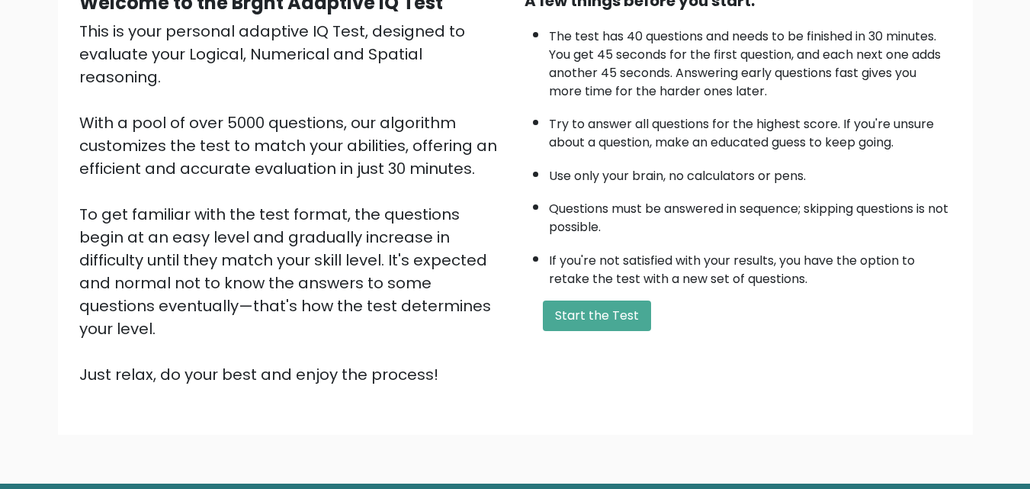
scroll to position [210, 0]
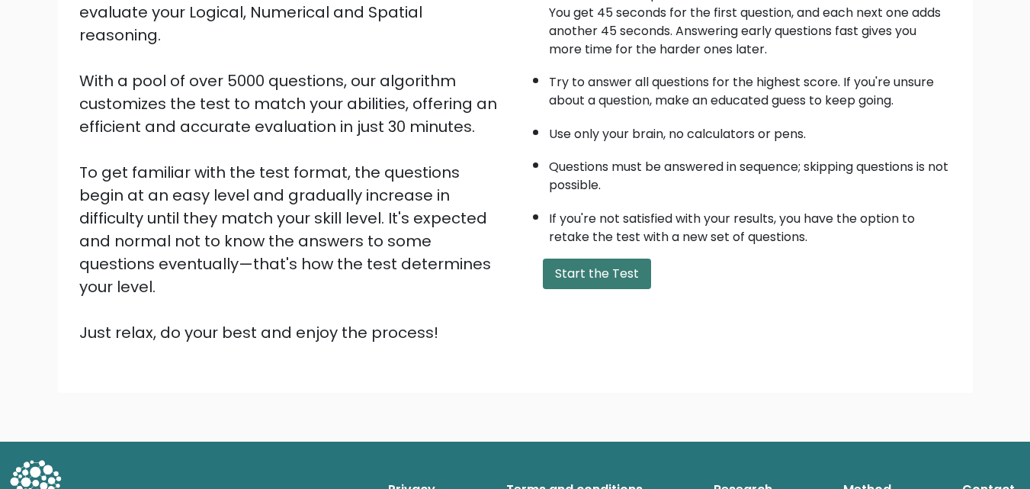
click at [600, 283] on button "Start the Test" at bounding box center [597, 273] width 108 height 30
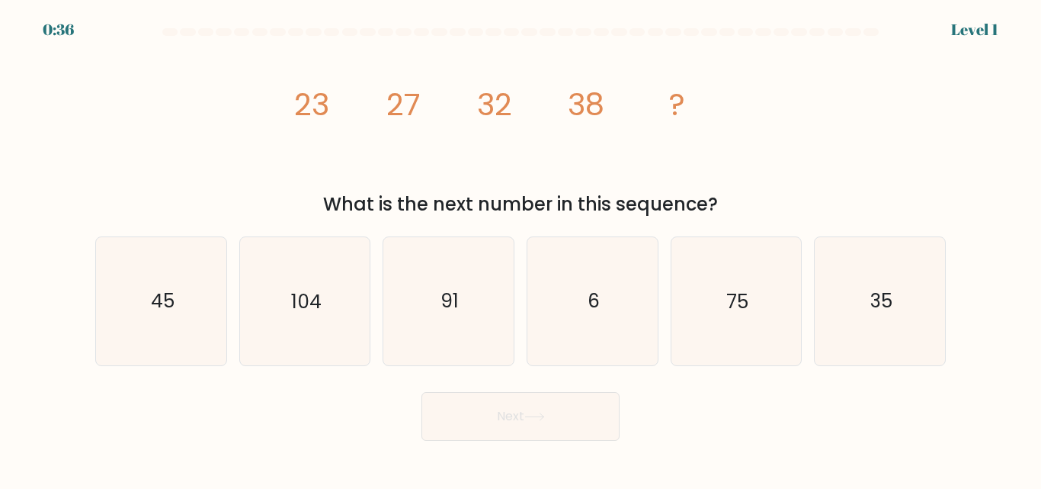
drag, startPoint x: 265, startPoint y: 88, endPoint x: 639, endPoint y: 200, distance: 390.7
click at [639, 200] on div "image/svg+xml 23 27 32 38 ? What is the next number in this sequence?" at bounding box center [520, 130] width 869 height 176
click at [768, 142] on div "image/svg+xml 23 27 32 38 ? What is the next number in this sequence?" at bounding box center [520, 130] width 869 height 176
click at [186, 297] on icon "45" at bounding box center [161, 300] width 127 height 127
click at [521, 249] on input "a. 45" at bounding box center [521, 247] width 1 height 4
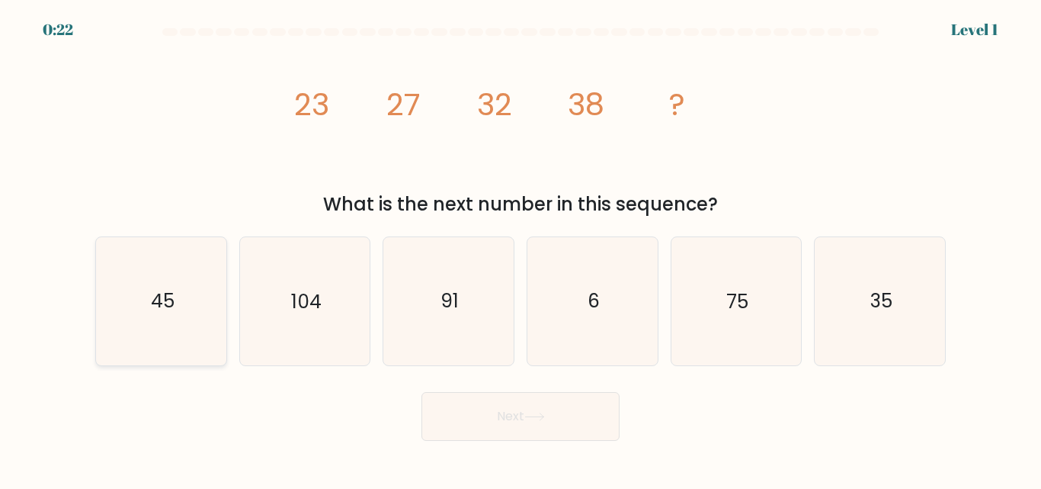
radio input "true"
click at [503, 425] on button "Next" at bounding box center [521, 416] width 198 height 49
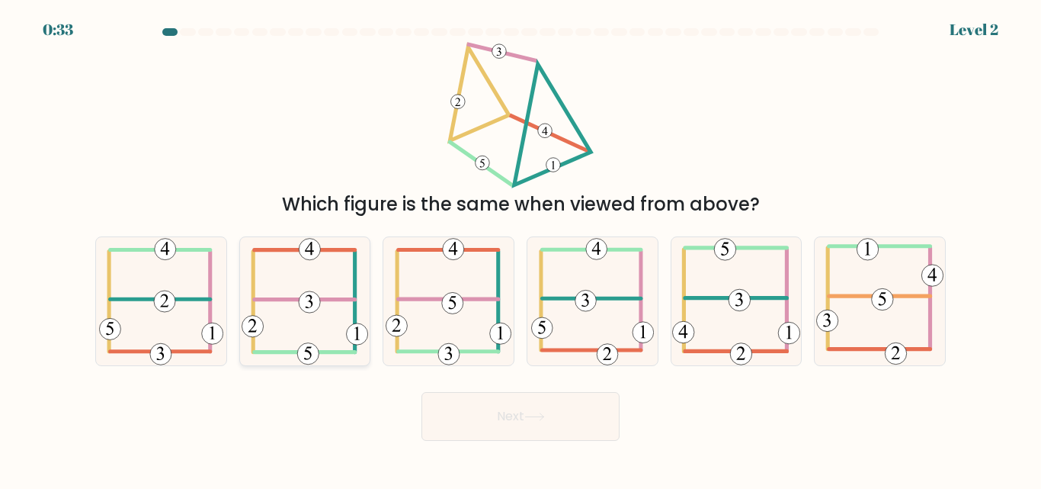
click at [300, 292] on icon at bounding box center [305, 300] width 127 height 127
click at [521, 249] on input "b." at bounding box center [521, 247] width 1 height 4
radio input "true"
click at [531, 419] on icon at bounding box center [535, 416] width 21 height 8
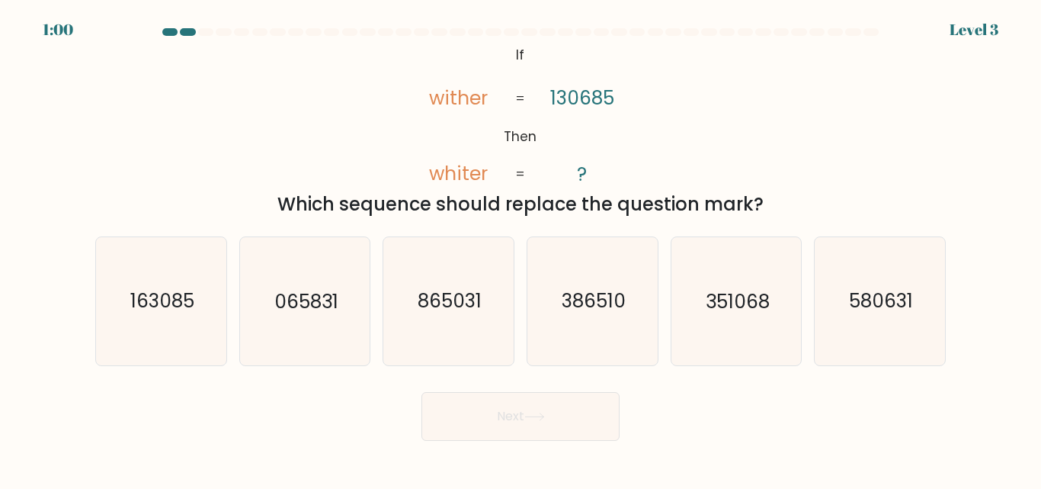
drag, startPoint x: 421, startPoint y: 51, endPoint x: 771, endPoint y: 194, distance: 378.1
click at [771, 194] on div "@import url('https://fonts.googleapis.com/css?family=Abril+Fatface:400,100,100i…" at bounding box center [520, 130] width 869 height 176
copy div "wither whiter 130685 ? = = Which sequence should replace the question mark?"
click at [165, 304] on text "163085" at bounding box center [162, 301] width 64 height 27
click at [521, 249] on input "a. 163085" at bounding box center [521, 247] width 1 height 4
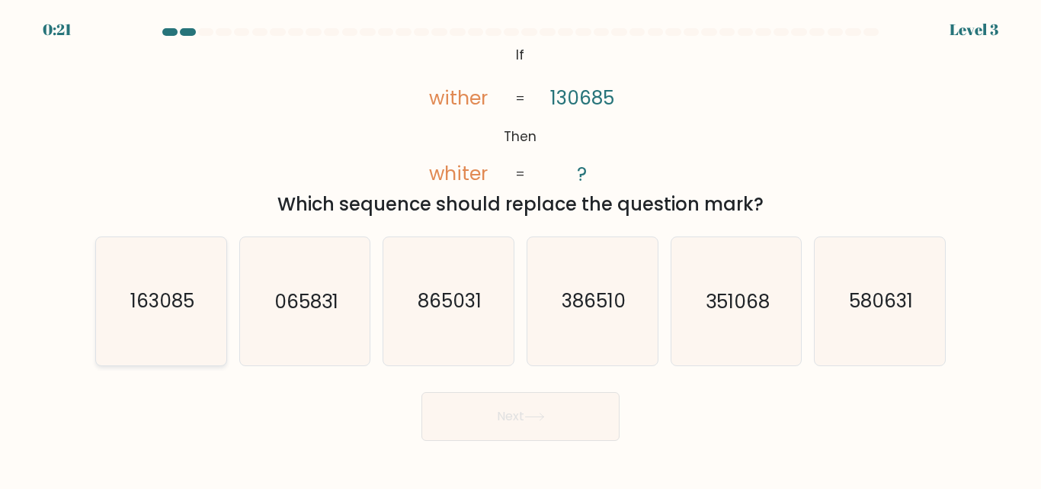
radio input "true"
click at [536, 413] on icon at bounding box center [535, 416] width 21 height 8
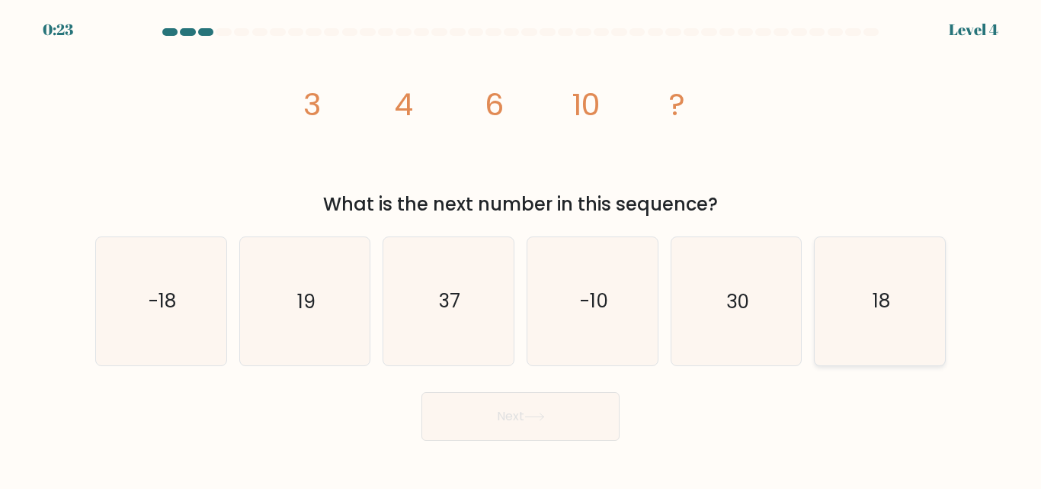
click at [860, 293] on icon "18" at bounding box center [880, 300] width 127 height 127
click at [521, 249] on input "f. 18" at bounding box center [521, 247] width 1 height 4
radio input "true"
click at [581, 412] on button "Next" at bounding box center [521, 416] width 198 height 49
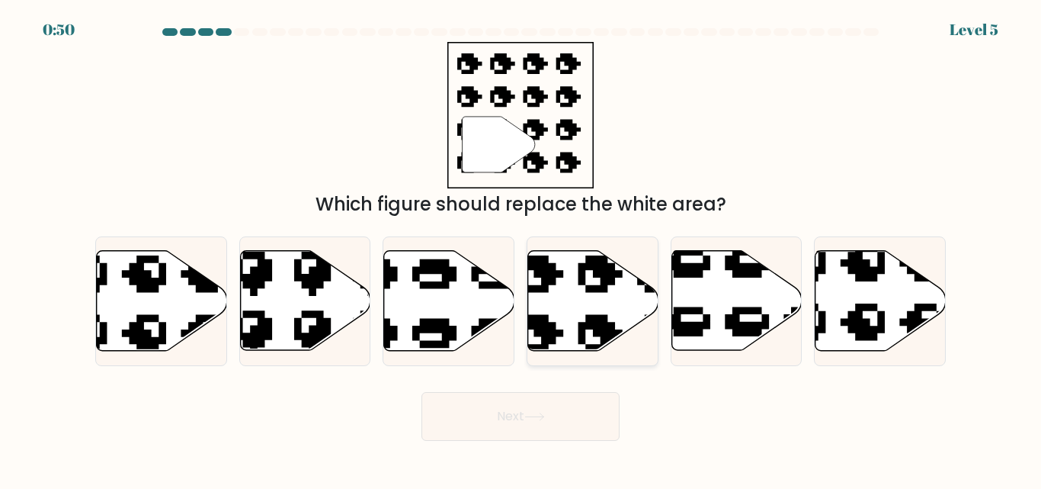
click at [591, 319] on icon at bounding box center [629, 245] width 221 height 214
click at [521, 249] on input "d." at bounding box center [521, 247] width 1 height 4
radio input "true"
click at [537, 405] on button "Next" at bounding box center [521, 416] width 198 height 49
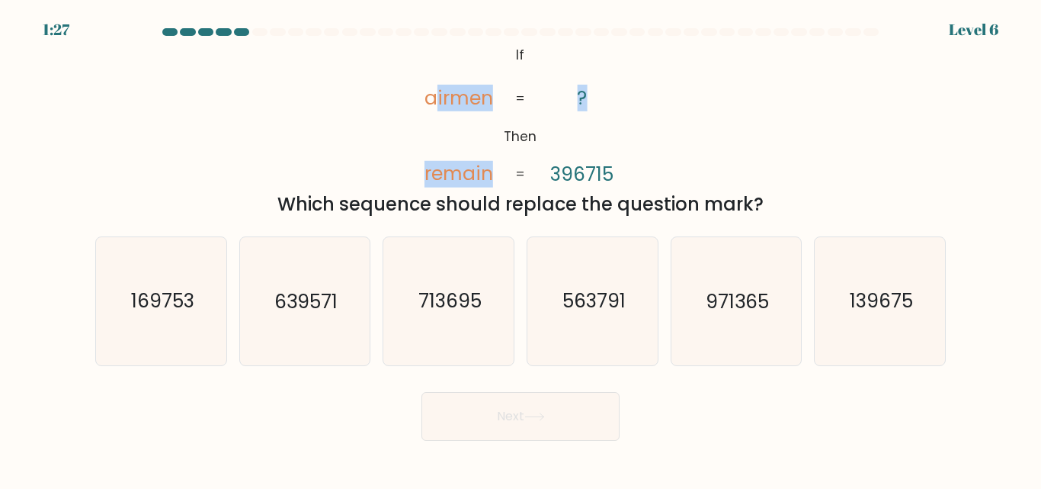
drag, startPoint x: 436, startPoint y: 67, endPoint x: 539, endPoint y: 180, distance: 152.7
click at [539, 180] on icon "@import url('https://fonts.googleapis.com/css?family=Abril+Fatface:400,100,100i…" at bounding box center [521, 115] width 238 height 146
click at [420, 90] on icon "@import url('https://fonts.googleapis.com/css?family=Abril+Fatface:400,100,100i…" at bounding box center [521, 115] width 238 height 146
drag, startPoint x: 420, startPoint y: 90, endPoint x: 766, endPoint y: 195, distance: 361.8
click at [766, 195] on div "@import url('https://fonts.googleapis.com/css?family=Abril+Fatface:400,100,100i…" at bounding box center [520, 130] width 869 height 176
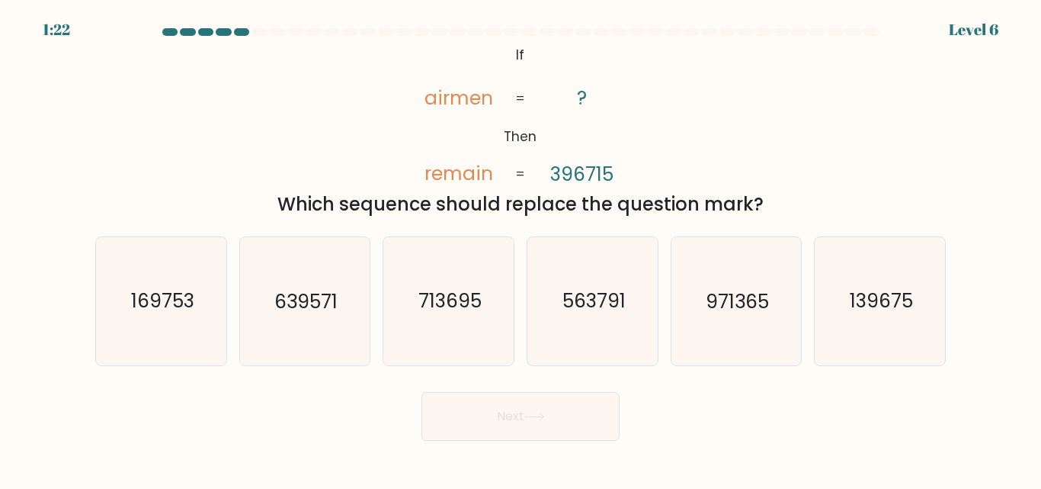
copy div "airmen remain ? 396715 = = Which sequence should replace the question mark?"
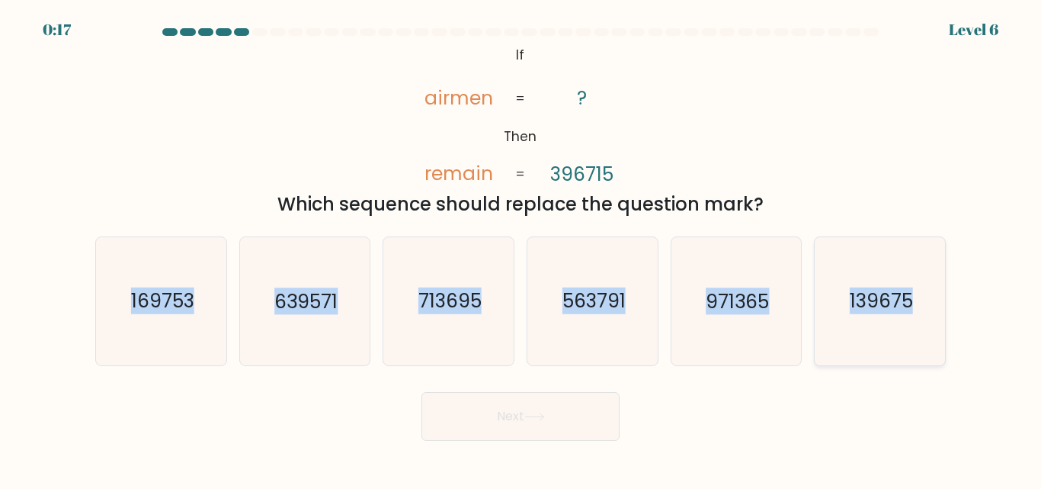
drag, startPoint x: 82, startPoint y: 265, endPoint x: 917, endPoint y: 283, distance: 835.8
click at [917, 283] on form "If ?" at bounding box center [520, 234] width 1041 height 412
copy div "169753 b. 639571 c. 713695 d. 563791 e. 971365 f. 139675"
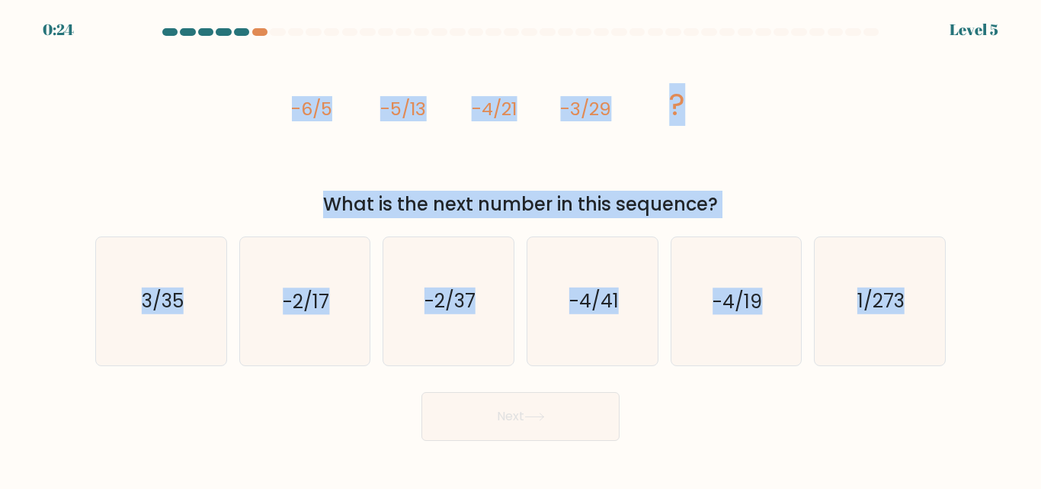
drag, startPoint x: 283, startPoint y: 100, endPoint x: 967, endPoint y: 304, distance: 714.5
click at [967, 304] on form at bounding box center [520, 234] width 1041 height 412
copy form "-6/5 -5/13 -4/21 -3/29 ? What is the next number in this sequence? a. 3/35 b. -…"
click at [473, 275] on icon "-2/37" at bounding box center [448, 300] width 127 height 127
click at [521, 249] on input "c. -2/37" at bounding box center [521, 247] width 1 height 4
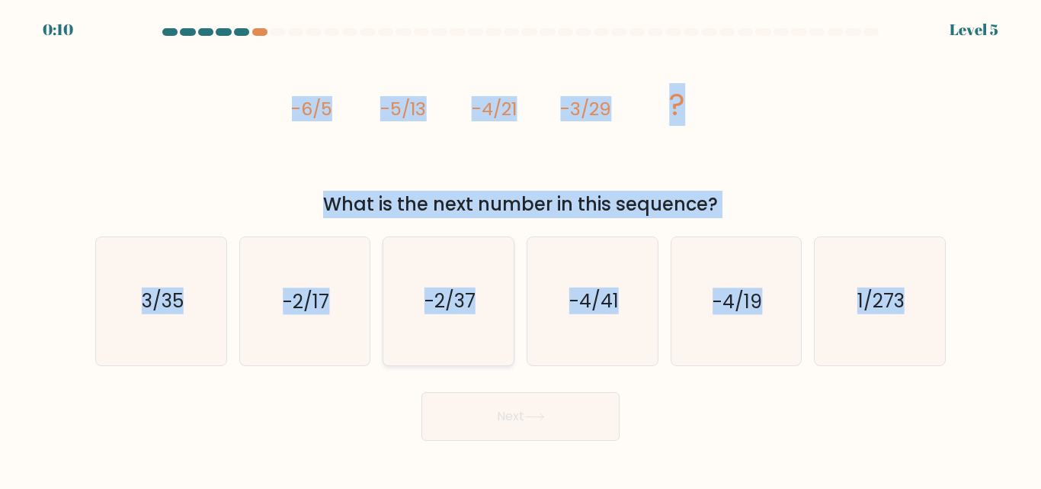
radio input "true"
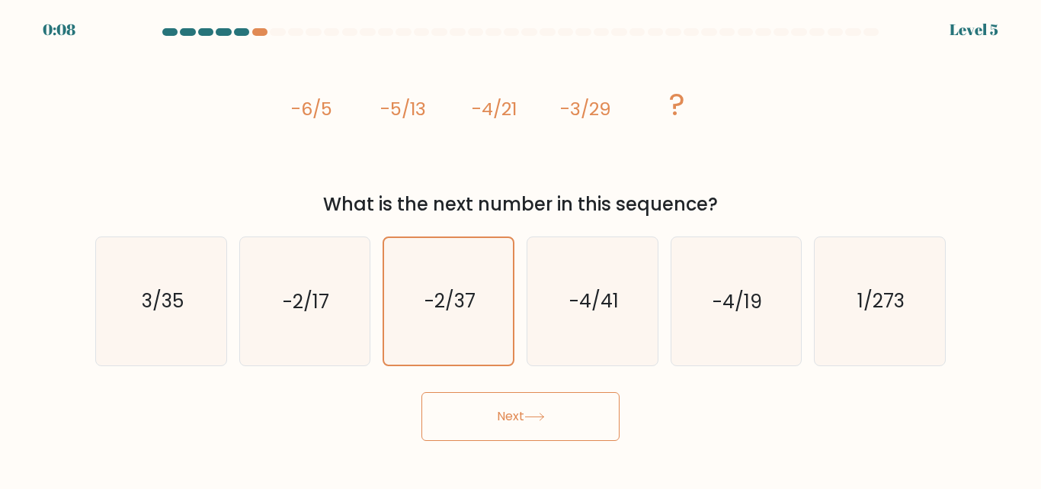
click at [512, 425] on button "Next" at bounding box center [521, 416] width 198 height 49
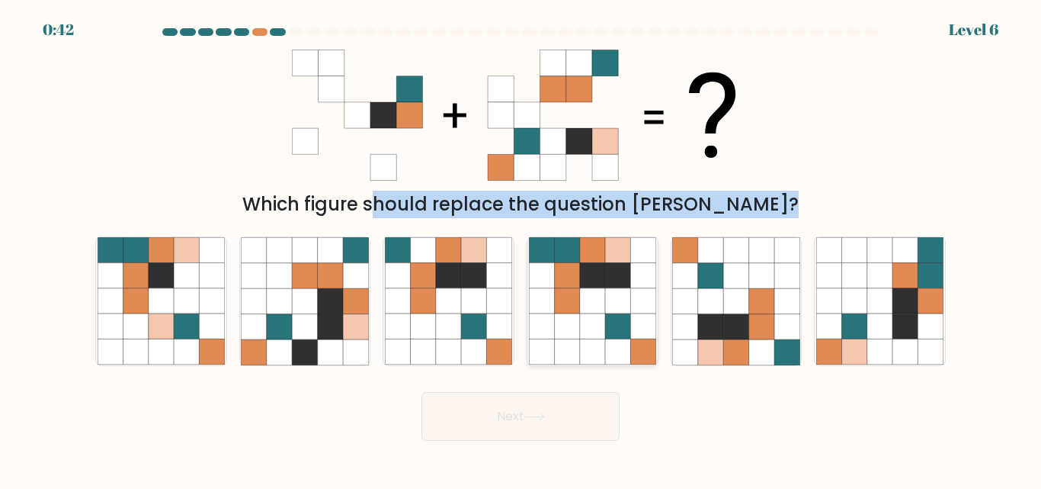
drag, startPoint x: 255, startPoint y: 59, endPoint x: 534, endPoint y: 298, distance: 367.7
click at [534, 298] on form at bounding box center [520, 234] width 1041 height 412
click at [868, 136] on div "Which figure should replace the question mark?" at bounding box center [520, 130] width 869 height 176
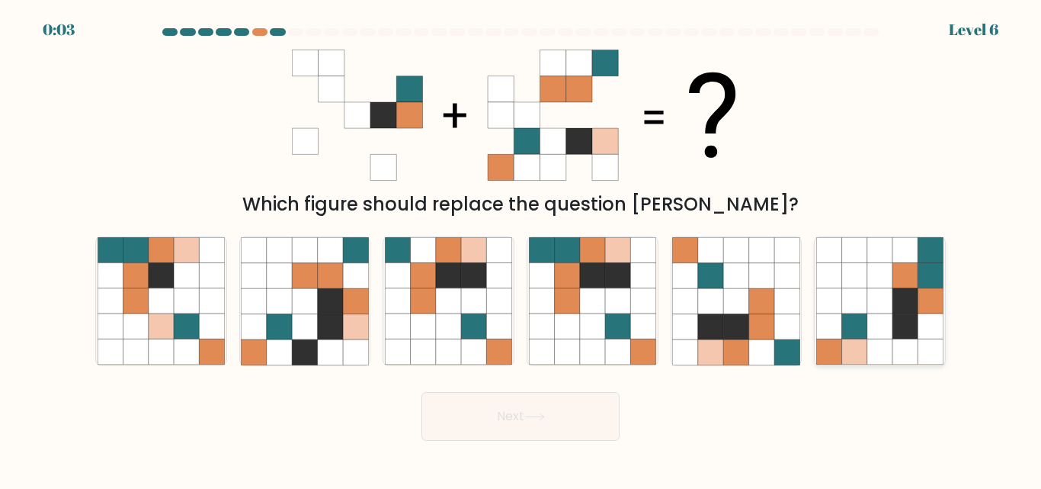
click at [899, 288] on icon at bounding box center [905, 275] width 25 height 25
click at [521, 249] on input "f." at bounding box center [521, 247] width 1 height 4
radio input "true"
click at [544, 412] on icon at bounding box center [535, 416] width 21 height 8
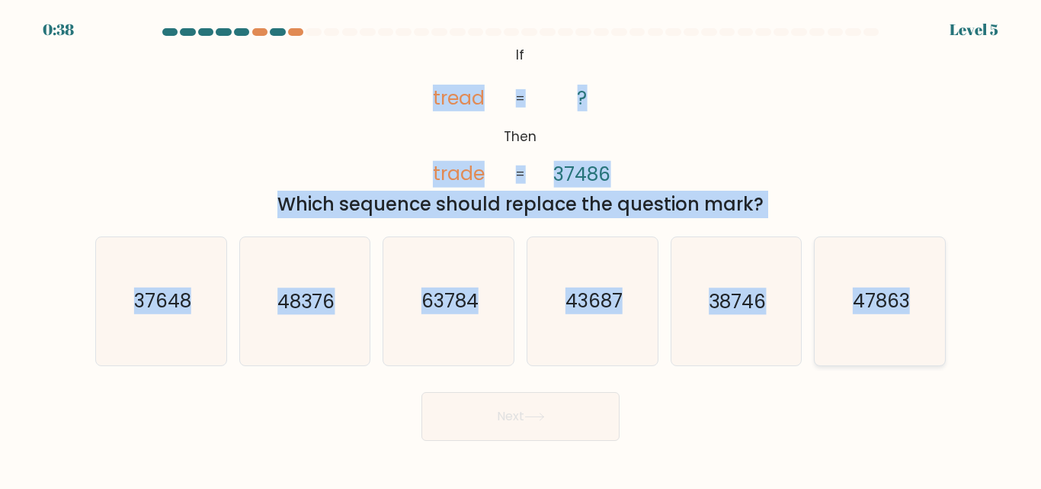
drag, startPoint x: 403, startPoint y: 83, endPoint x: 909, endPoint y: 290, distance: 546.3
click at [909, 290] on form "If ?" at bounding box center [520, 234] width 1041 height 412
copy form "tread trade ? 37486 = = Which sequence should replace the question mark? a. 376…"
click at [274, 114] on div "@import url('https://fonts.googleapis.com/css?family=Abril+Fatface:400,100,100i…" at bounding box center [520, 130] width 869 height 176
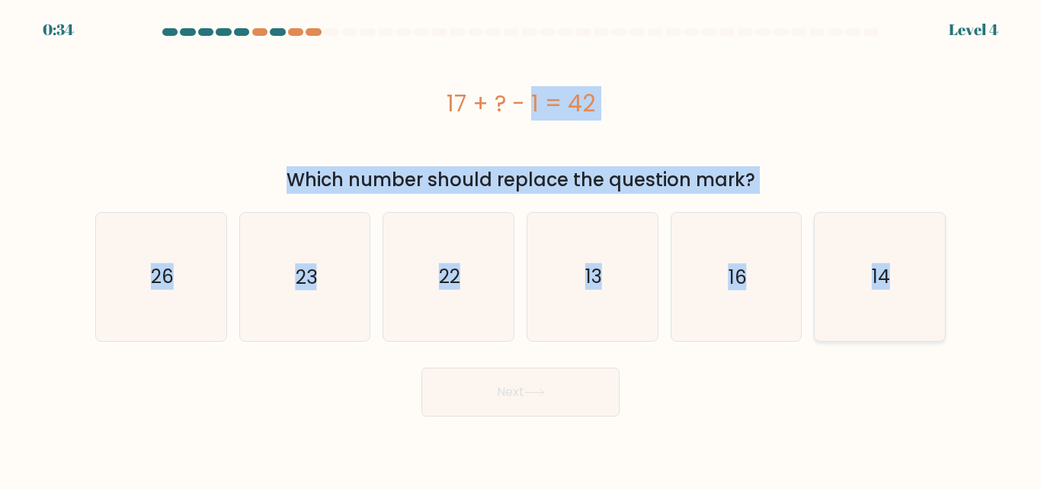
drag, startPoint x: 448, startPoint y: 98, endPoint x: 924, endPoint y: 278, distance: 509.3
click at [924, 278] on form "a." at bounding box center [520, 222] width 1041 height 388
copy form "17 + ? - 1 = 42 Which number should replace the question mark? a. 26 b. 23 c. 2…"
click at [220, 293] on icon "26" at bounding box center [161, 276] width 127 height 127
click at [521, 249] on input "a. 26" at bounding box center [521, 247] width 1 height 4
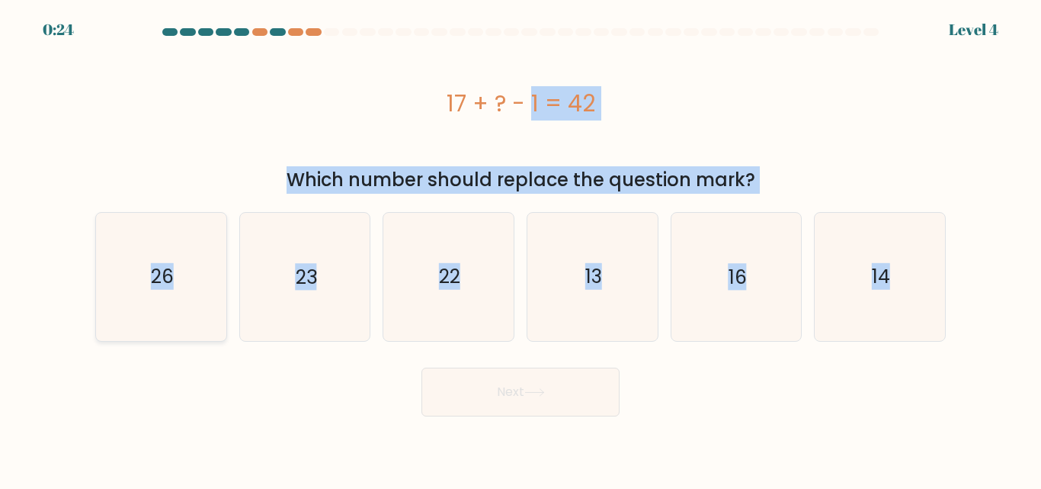
radio input "true"
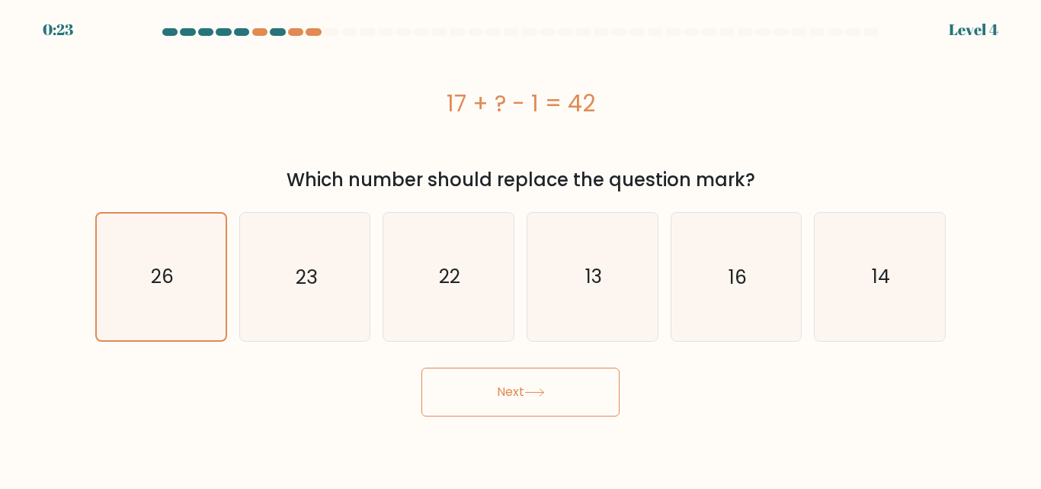
click at [479, 387] on button "Next" at bounding box center [521, 391] width 198 height 49
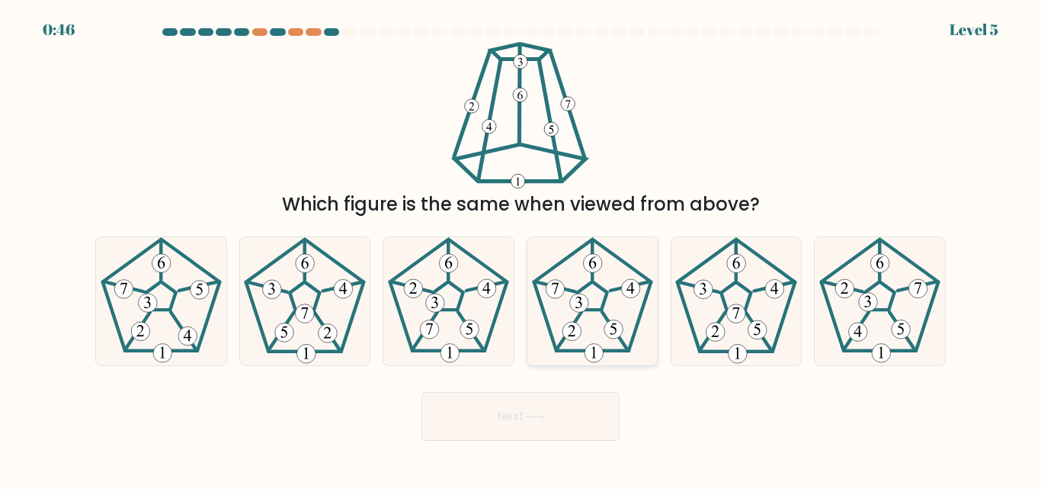
click at [573, 310] on 297 at bounding box center [579, 303] width 19 height 19
click at [521, 249] on input "d." at bounding box center [521, 247] width 1 height 4
radio input "true"
click at [525, 411] on button "Next" at bounding box center [521, 416] width 198 height 49
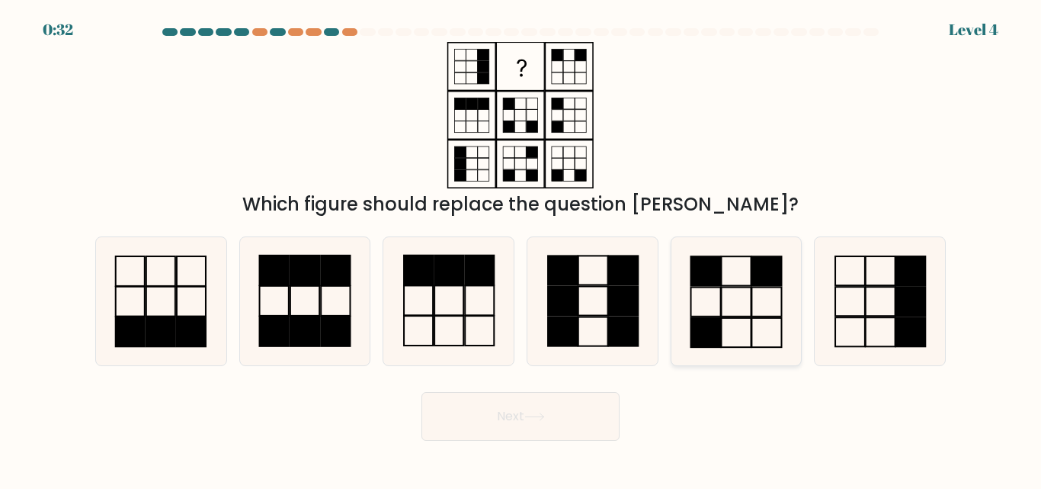
click at [749, 281] on icon at bounding box center [735, 300] width 127 height 127
click at [521, 249] on input "e." at bounding box center [521, 247] width 1 height 4
radio input "true"
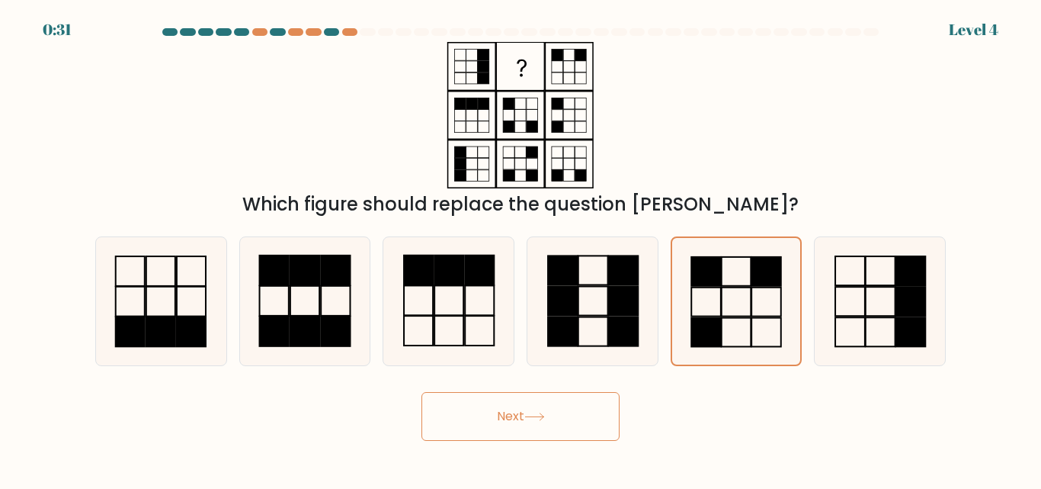
click at [540, 434] on button "Next" at bounding box center [521, 416] width 198 height 49
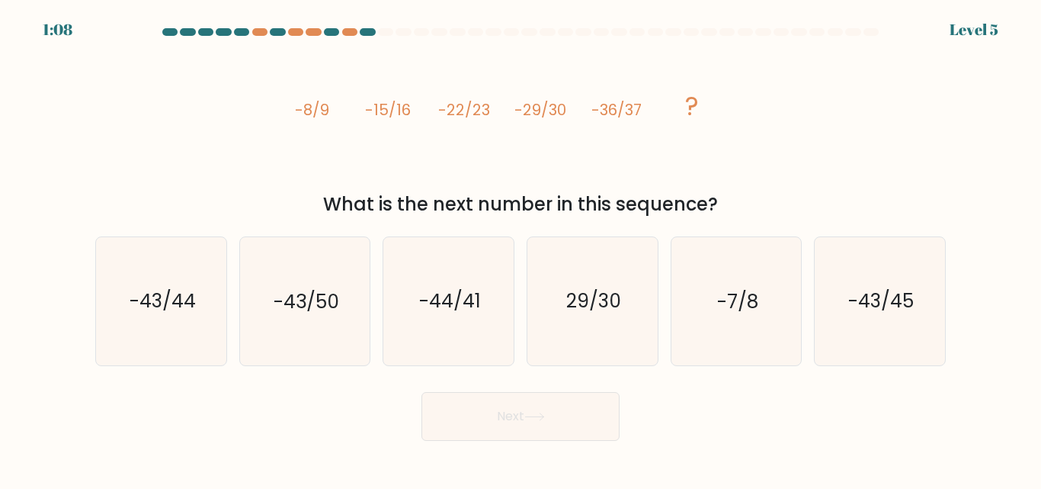
click at [295, 107] on tspan "-8/9" at bounding box center [312, 109] width 34 height 21
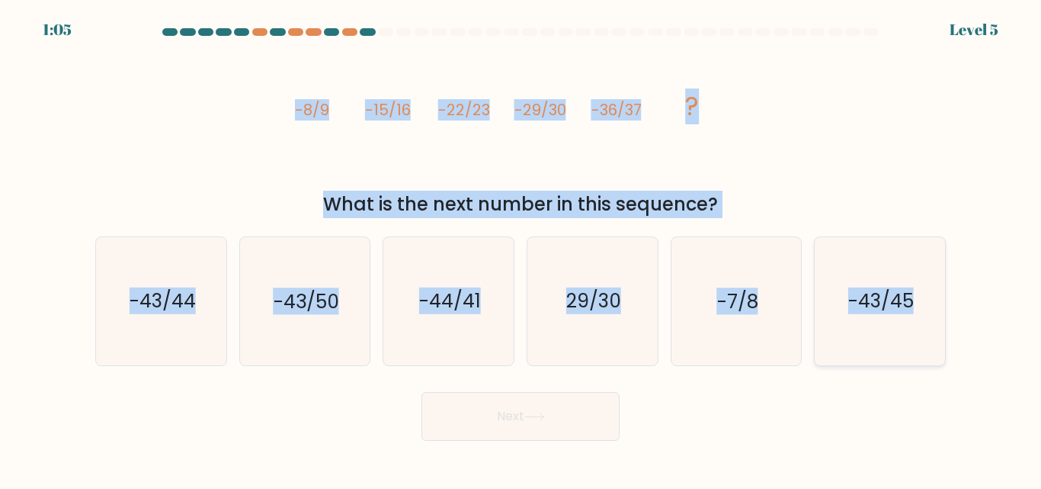
drag, startPoint x: 295, startPoint y: 107, endPoint x: 890, endPoint y: 278, distance: 618.5
click at [890, 278] on form at bounding box center [520, 234] width 1041 height 412
copy form "-8/9 -15/16 -22/23 -29/30 -36/37 ? What is the next number in this sequence? a.…"
click at [202, 303] on icon "-43/44" at bounding box center [161, 300] width 127 height 127
click at [521, 249] on input "a. -43/44" at bounding box center [521, 247] width 1 height 4
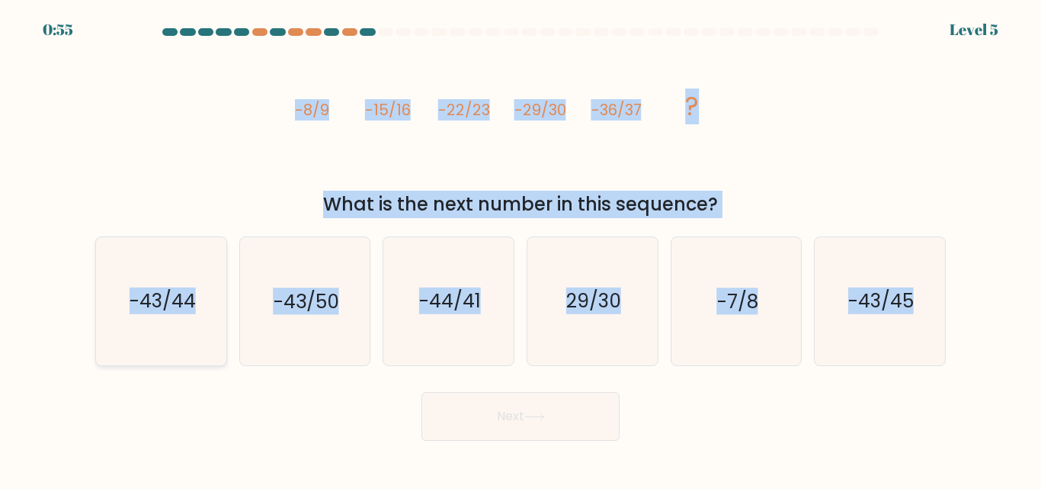
radio input "true"
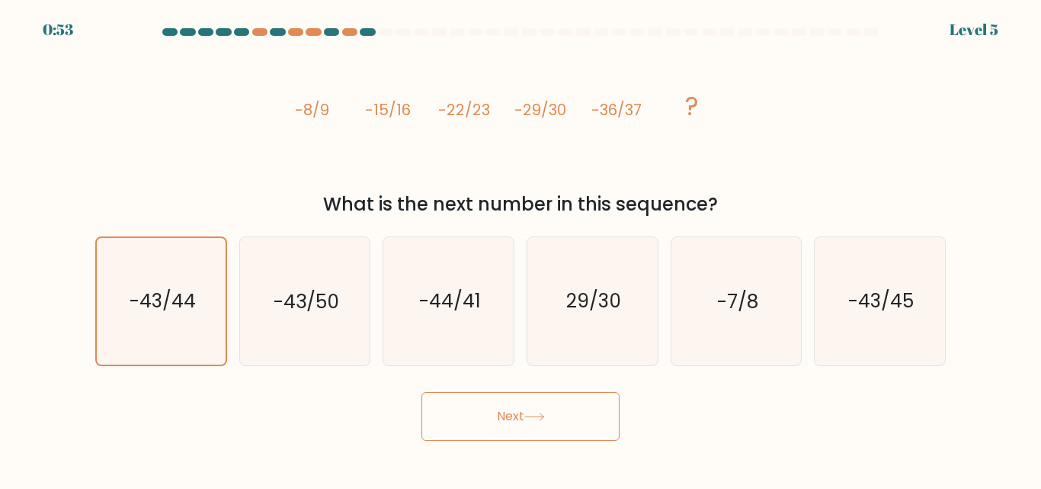
click at [473, 395] on button "Next" at bounding box center [521, 416] width 198 height 49
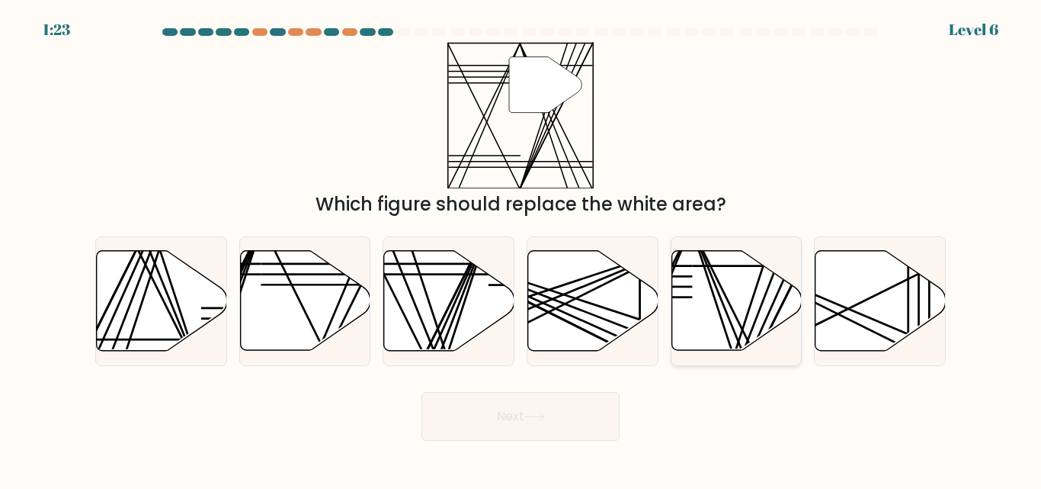
click at [702, 293] on icon at bounding box center [737, 301] width 130 height 100
click at [521, 249] on input "e." at bounding box center [521, 247] width 1 height 4
radio input "true"
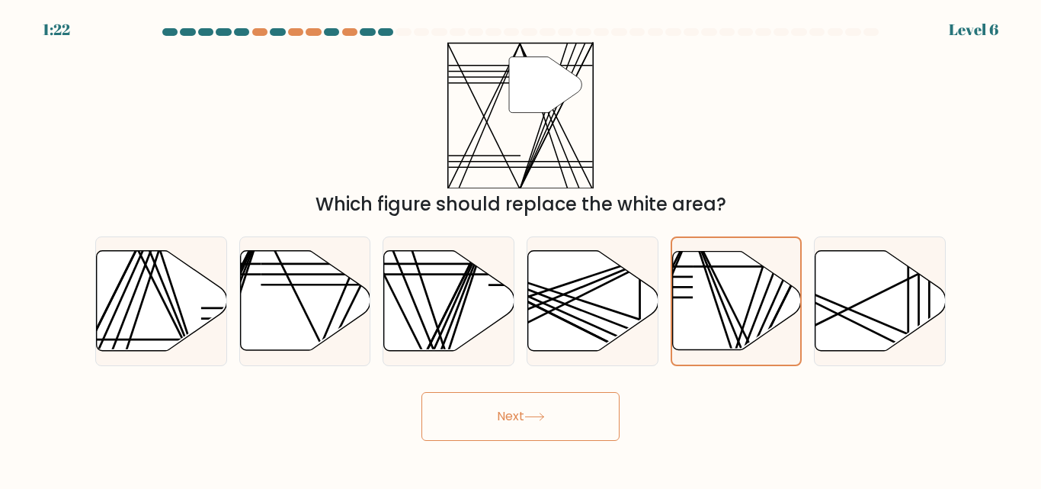
click at [568, 402] on button "Next" at bounding box center [521, 416] width 198 height 49
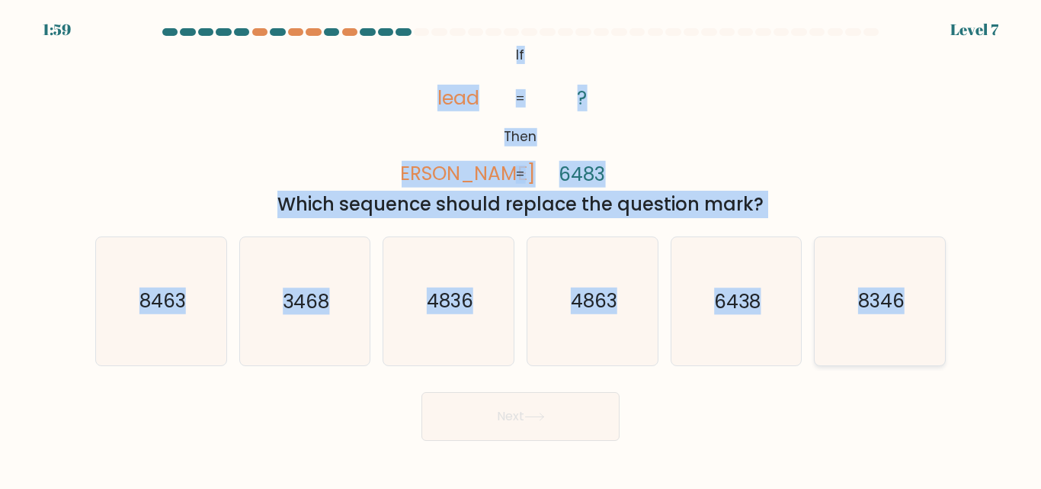
drag, startPoint x: 473, startPoint y: 39, endPoint x: 906, endPoint y: 257, distance: 484.2
click at [906, 257] on form "If ?" at bounding box center [520, 234] width 1041 height 412
copy form "@import url('https://fonts.googleapis.com/css?family=Abril+Fatface:400,100,100i…"
click at [269, 86] on div "@import url('https://fonts.googleapis.com/css?family=Abril+Fatface:400,100,100i…" at bounding box center [520, 130] width 869 height 176
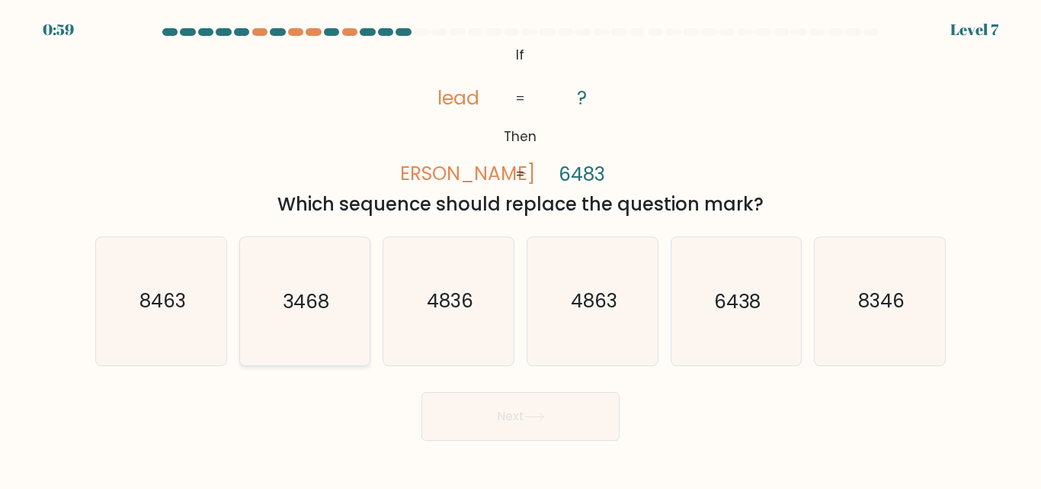
click at [302, 288] on text "3468" at bounding box center [306, 301] width 47 height 27
click at [521, 249] on input "b. 3468" at bounding box center [521, 247] width 1 height 4
radio input "true"
click at [484, 409] on button "Next" at bounding box center [521, 416] width 198 height 49
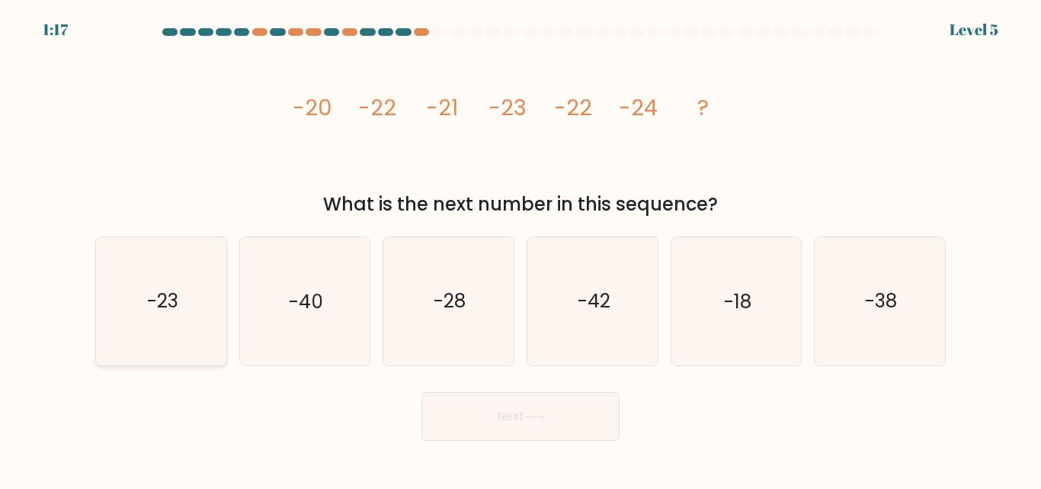
click at [177, 287] on icon "-23" at bounding box center [161, 300] width 127 height 127
click at [521, 249] on input "a. -23" at bounding box center [521, 247] width 1 height 4
radio input "true"
click at [502, 409] on button "Next" at bounding box center [521, 416] width 198 height 49
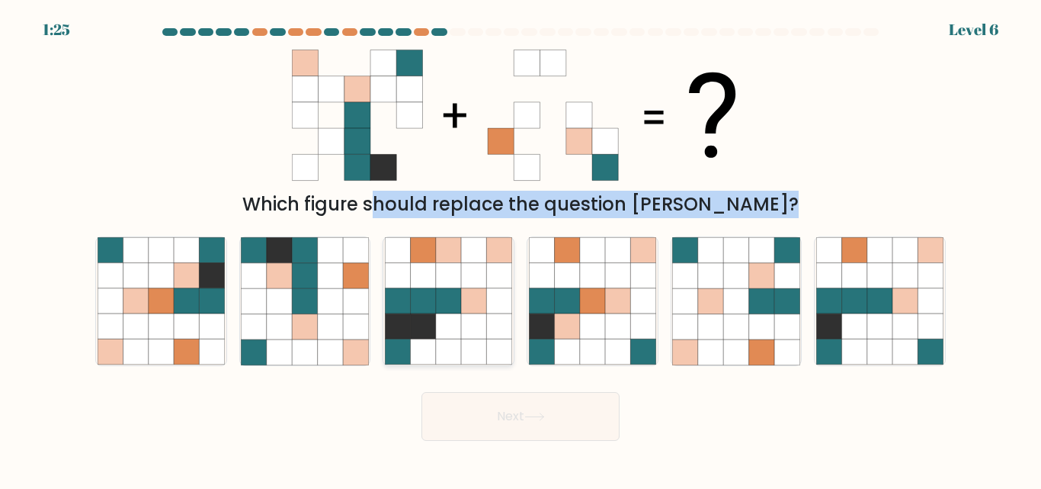
drag, startPoint x: 267, startPoint y: 51, endPoint x: 499, endPoint y: 301, distance: 341.5
click at [499, 301] on form at bounding box center [520, 234] width 1041 height 412
click at [596, 310] on icon at bounding box center [592, 301] width 25 height 25
click at [521, 249] on input "d." at bounding box center [521, 247] width 1 height 4
radio input "true"
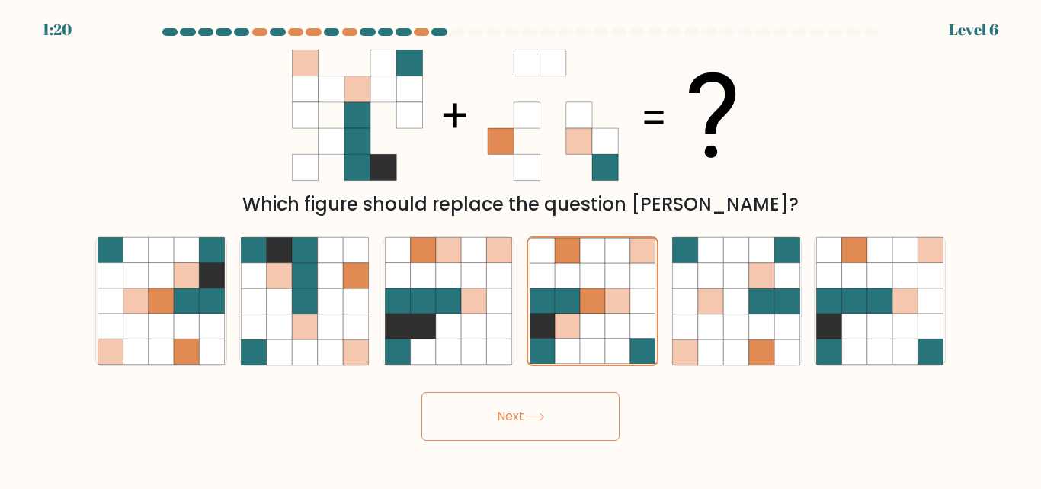
click at [547, 403] on button "Next" at bounding box center [521, 416] width 198 height 49
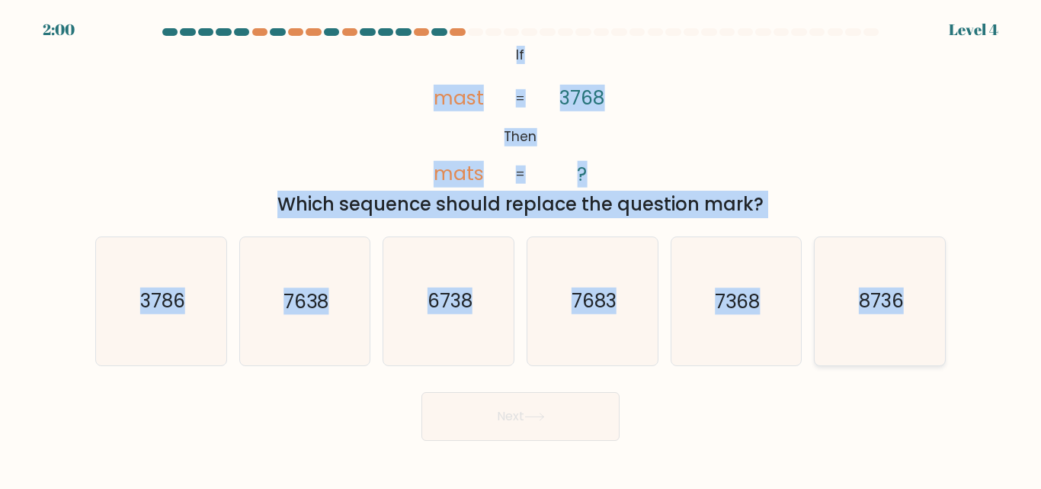
drag, startPoint x: 503, startPoint y: 52, endPoint x: 928, endPoint y: 289, distance: 486.4
click at [928, 289] on form "If ?" at bounding box center [520, 234] width 1041 height 412
copy form "If Then mast mats 3768 ? = = Which sequence should replace the question mark? a…"
click at [172, 299] on text "3786" at bounding box center [162, 301] width 45 height 27
click at [521, 249] on input "a. 3786" at bounding box center [521, 247] width 1 height 4
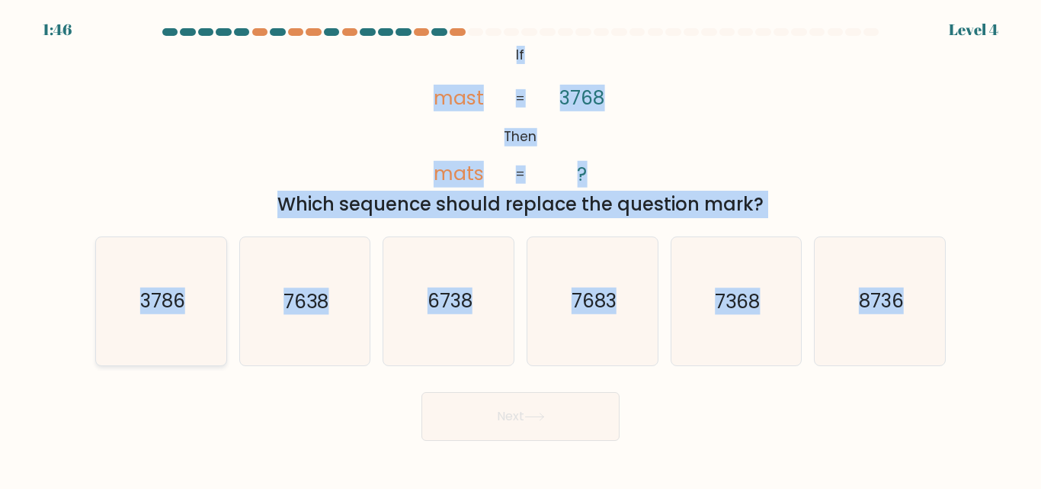
radio input "true"
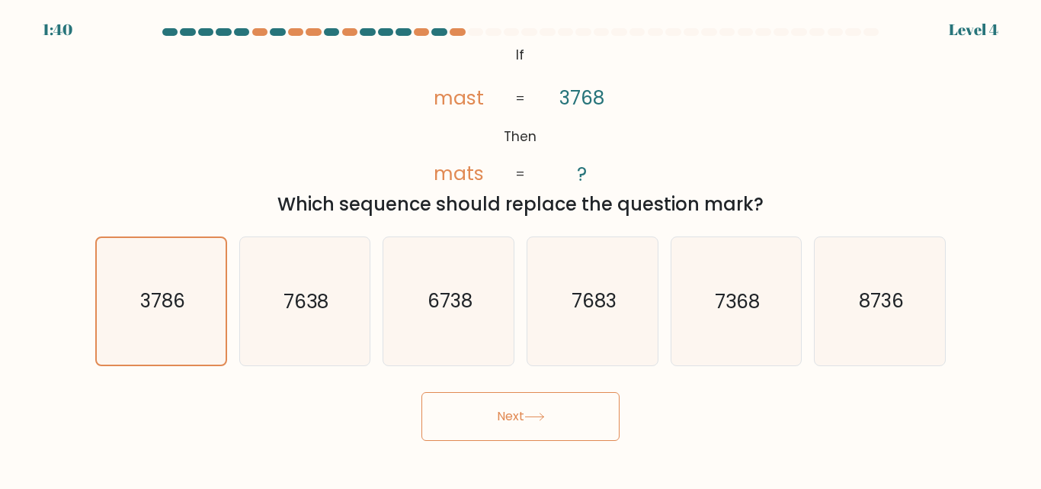
click at [533, 431] on button "Next" at bounding box center [521, 416] width 198 height 49
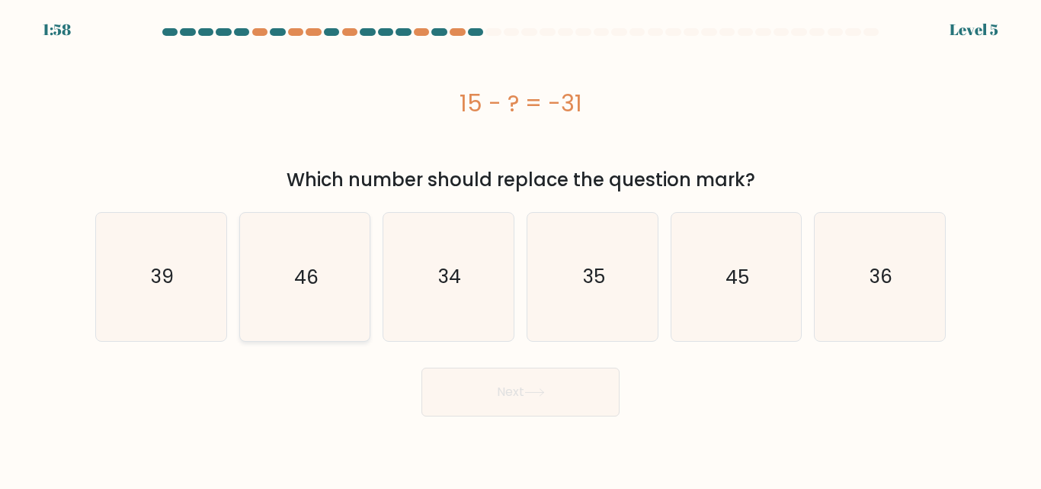
click at [331, 285] on icon "46" at bounding box center [304, 276] width 127 height 127
click at [521, 249] on input "b. 46" at bounding box center [521, 247] width 1 height 4
radio input "true"
click at [483, 371] on button "Next" at bounding box center [521, 391] width 198 height 49
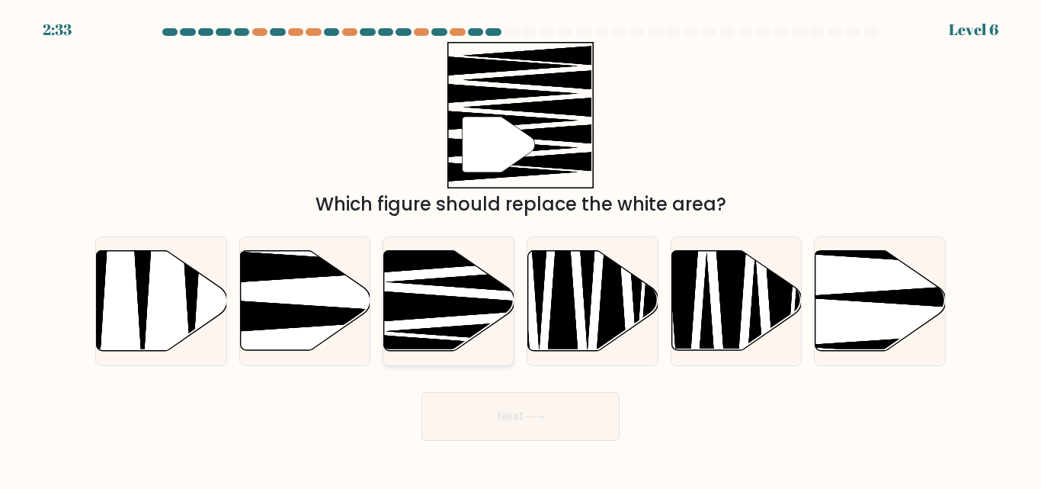
click at [409, 312] on icon at bounding box center [475, 307] width 234 height 34
click at [521, 249] on input "c." at bounding box center [521, 247] width 1 height 4
radio input "true"
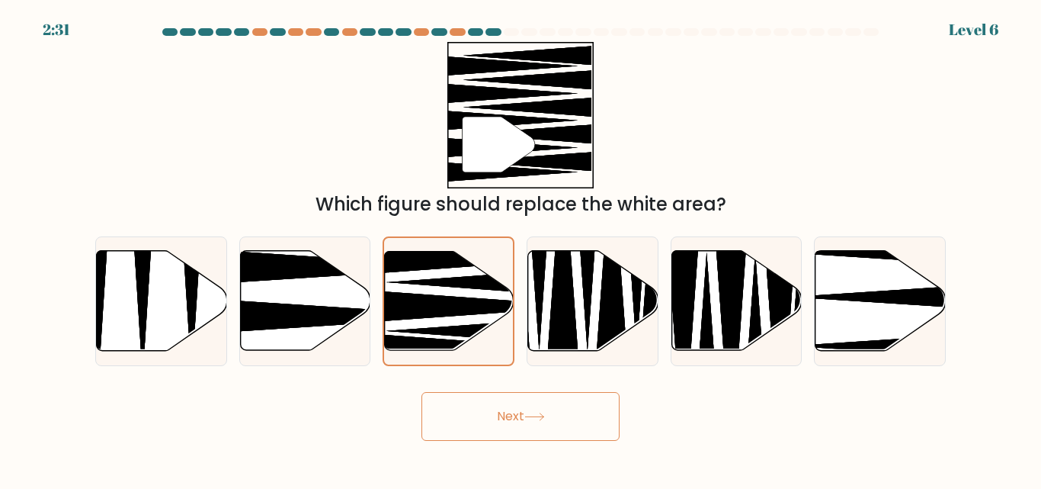
click at [492, 417] on button "Next" at bounding box center [521, 416] width 198 height 49
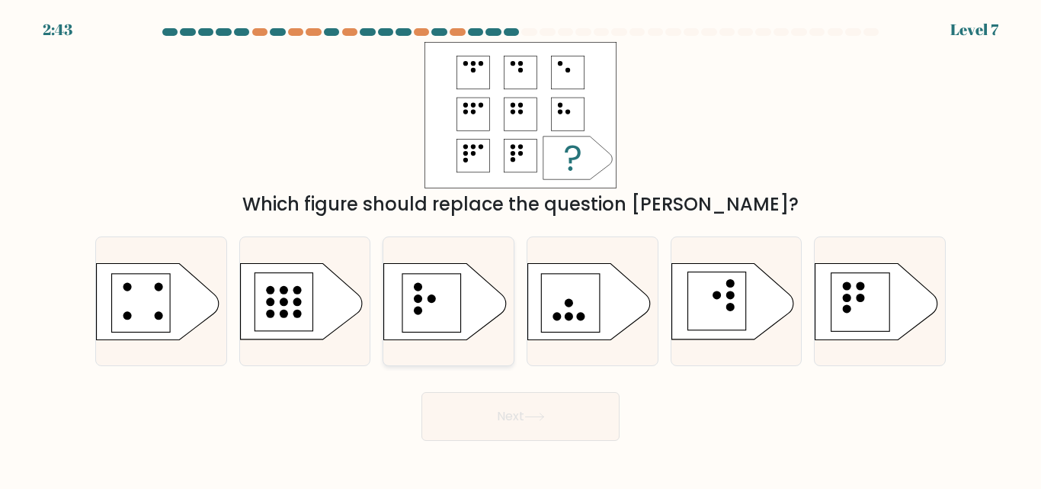
click at [433, 300] on circle at bounding box center [432, 298] width 8 height 8
click at [521, 249] on input "c." at bounding box center [521, 247] width 1 height 4
radio input "true"
click at [495, 415] on button "Next" at bounding box center [521, 416] width 198 height 49
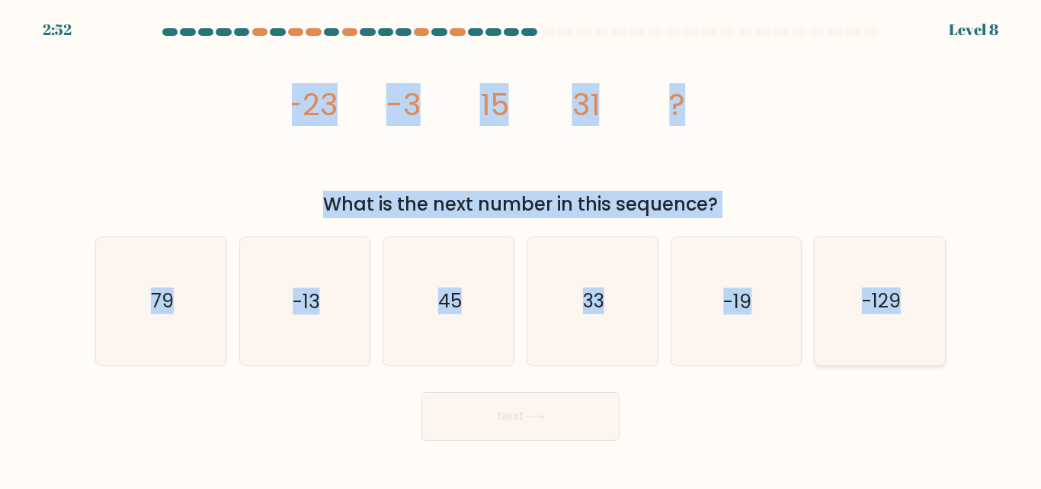
drag, startPoint x: 285, startPoint y: 100, endPoint x: 935, endPoint y: 306, distance: 681.4
click at [935, 306] on form at bounding box center [520, 234] width 1041 height 412
copy form "-23 -3 15 31 ? What is the next number in this sequence? a. 79 b. -13 c. 45 d. …"
click at [426, 309] on icon "45" at bounding box center [448, 300] width 127 height 127
click at [521, 249] on input "c. 45" at bounding box center [521, 247] width 1 height 4
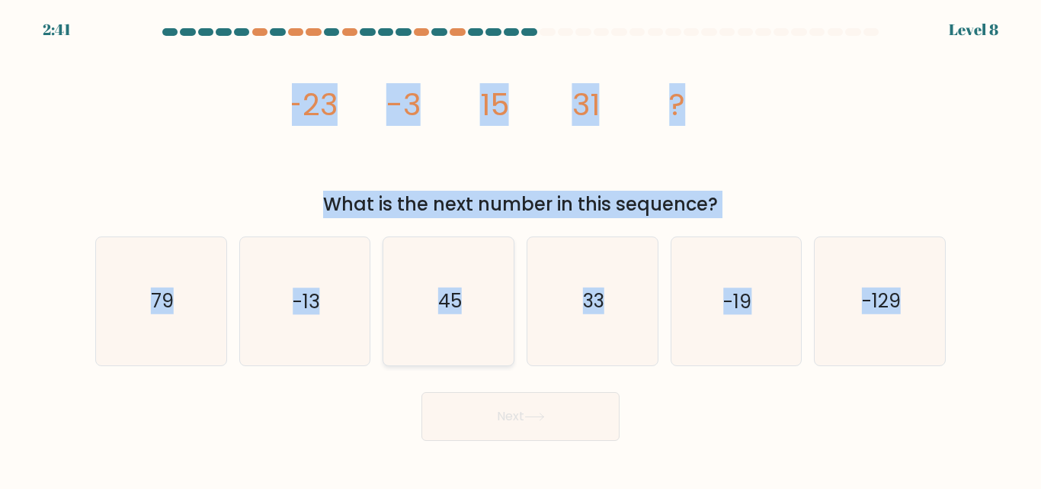
radio input "true"
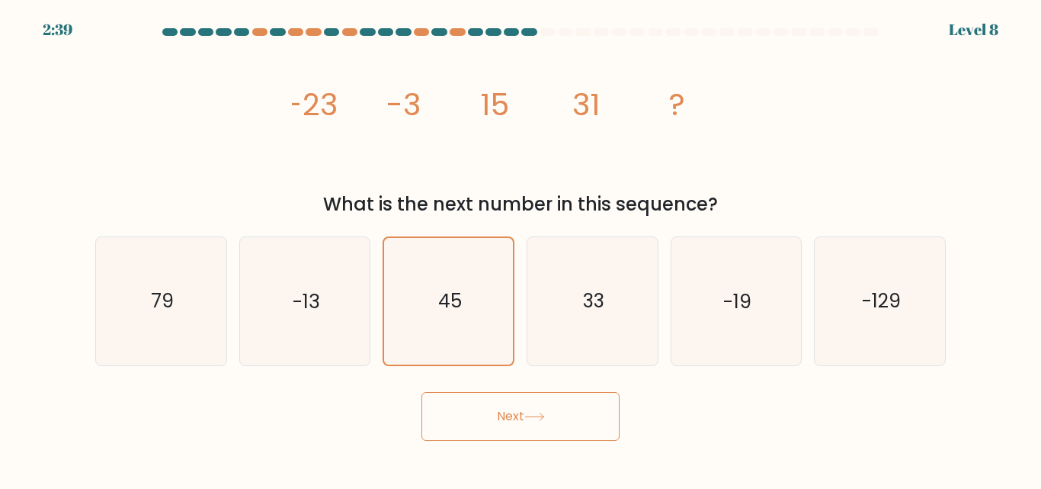
click at [498, 418] on button "Next" at bounding box center [521, 416] width 198 height 49
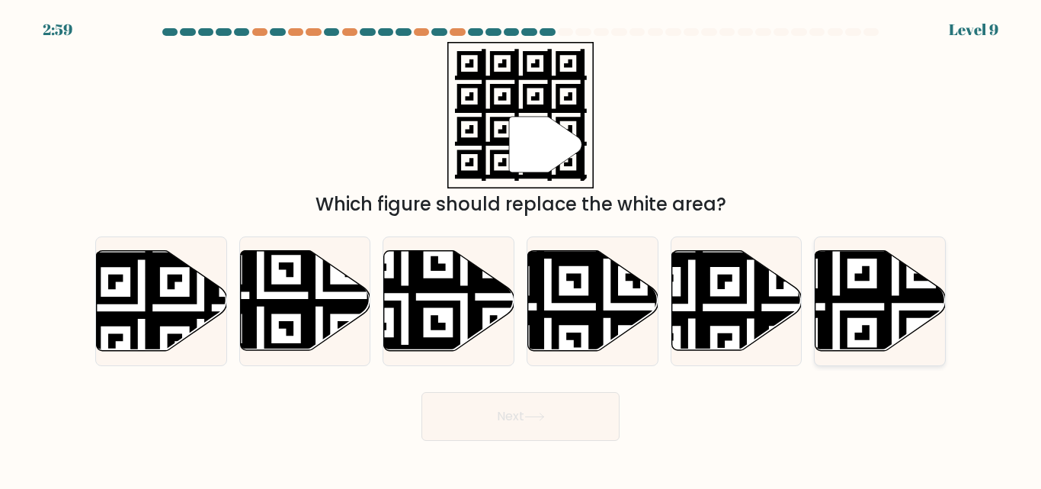
click at [882, 306] on icon at bounding box center [881, 301] width 130 height 100
click at [521, 249] on input "f." at bounding box center [521, 247] width 1 height 4
radio input "true"
click at [522, 422] on button "Next" at bounding box center [521, 416] width 198 height 49
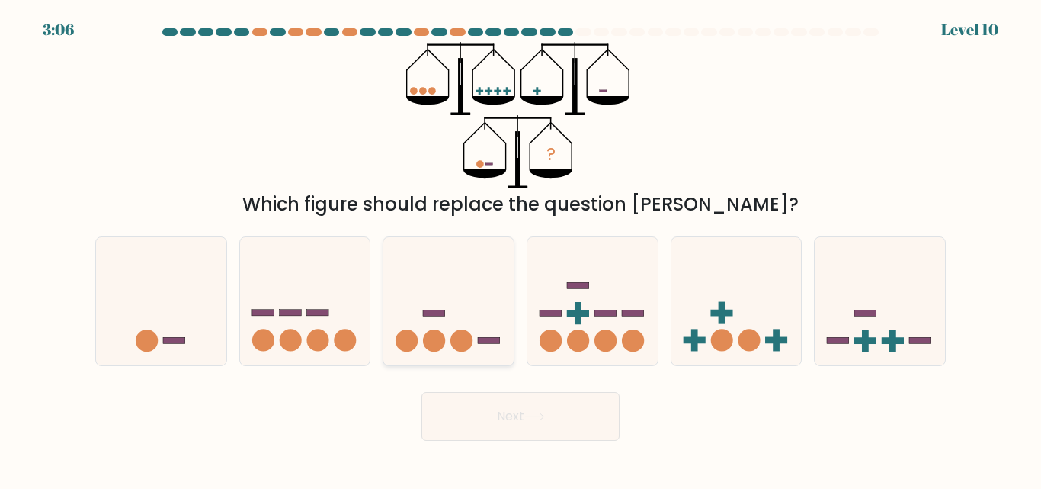
click at [464, 326] on icon at bounding box center [448, 300] width 130 height 107
click at [521, 249] on input "c." at bounding box center [521, 247] width 1 height 4
radio input "true"
click at [383, 336] on div at bounding box center [449, 300] width 132 height 129
click at [521, 249] on input "c." at bounding box center [521, 247] width 1 height 4
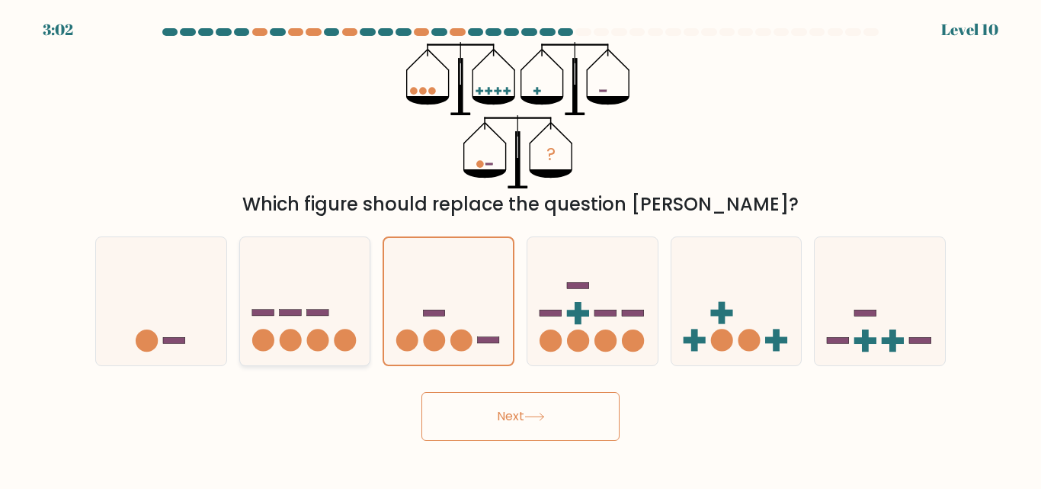
click at [347, 336] on circle at bounding box center [345, 340] width 22 height 22
click at [521, 249] on input "b." at bounding box center [521, 247] width 1 height 4
radio input "true"
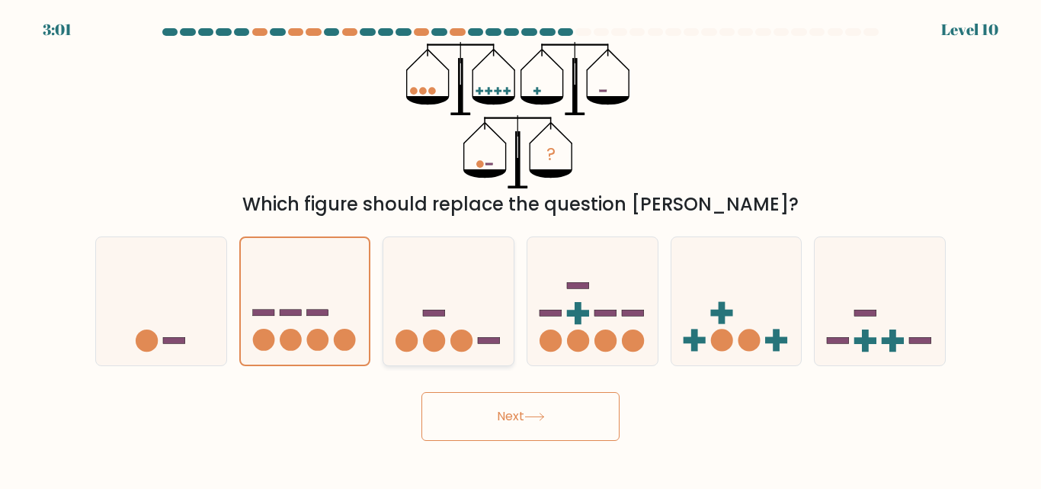
click at [444, 315] on rect at bounding box center [434, 313] width 22 height 6
click at [521, 249] on input "c." at bounding box center [521, 247] width 1 height 4
radio input "true"
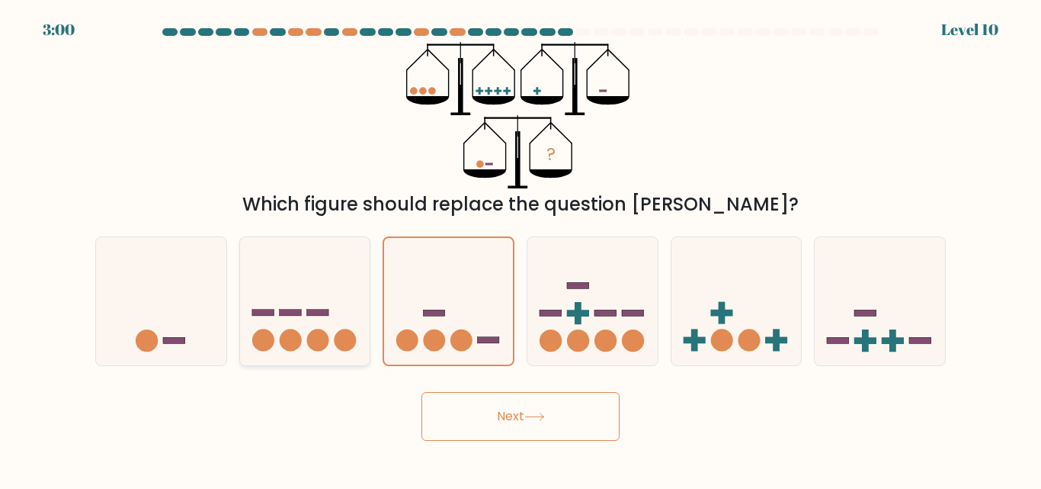
click at [314, 325] on icon at bounding box center [305, 300] width 130 height 107
click at [521, 249] on input "b." at bounding box center [521, 247] width 1 height 4
radio input "true"
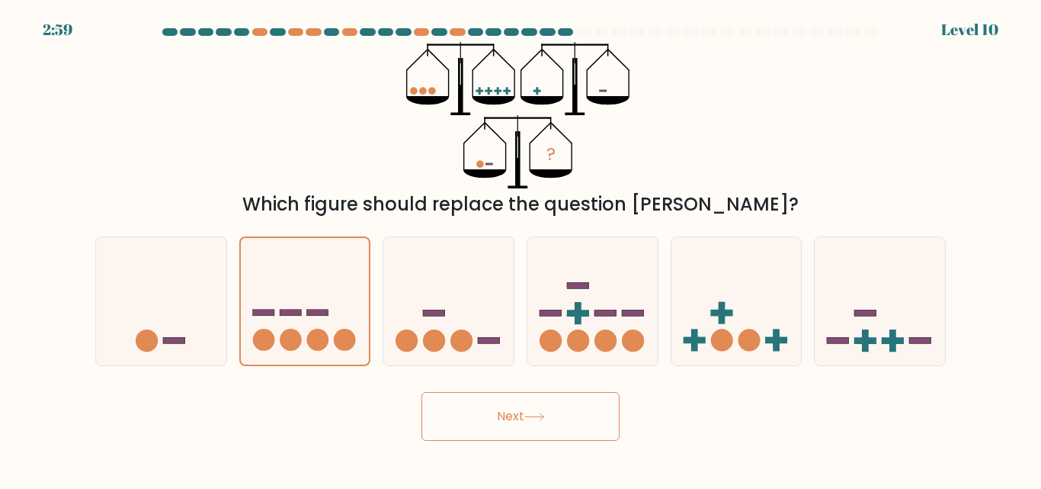
click at [442, 395] on button "Next" at bounding box center [521, 416] width 198 height 49
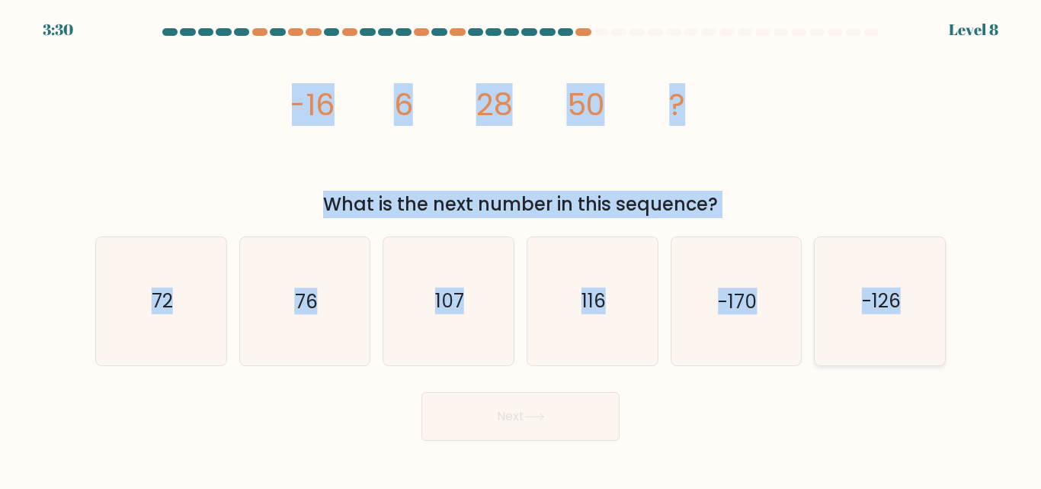
drag, startPoint x: 282, startPoint y: 100, endPoint x: 919, endPoint y: 328, distance: 676.9
click at [919, 328] on form at bounding box center [520, 234] width 1041 height 412
copy form "-16 6 28 50 ? What is the next number in this sequence? a. 72 b. 76 c. 107 d. 1…"
click at [919, 328] on icon "-126" at bounding box center [880, 300] width 127 height 127
click at [521, 249] on input "f. -126" at bounding box center [521, 247] width 1 height 4
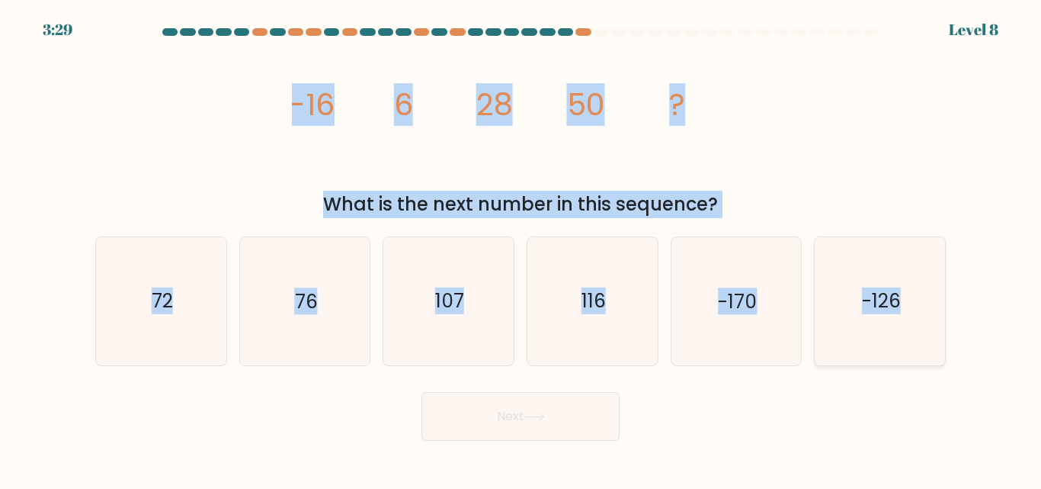
radio input "true"
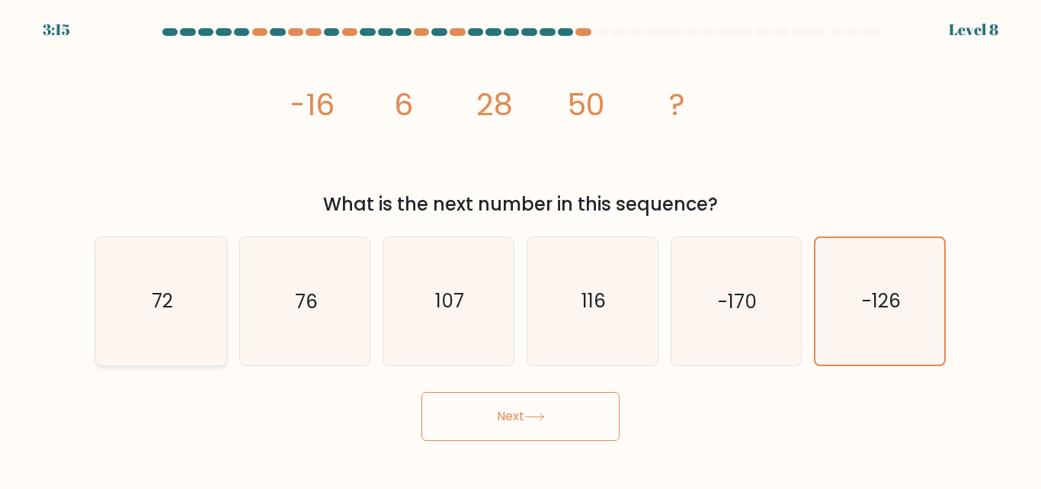
click at [166, 287] on icon "72" at bounding box center [161, 300] width 127 height 127
click at [521, 249] on input "a. 72" at bounding box center [521, 247] width 1 height 4
radio input "true"
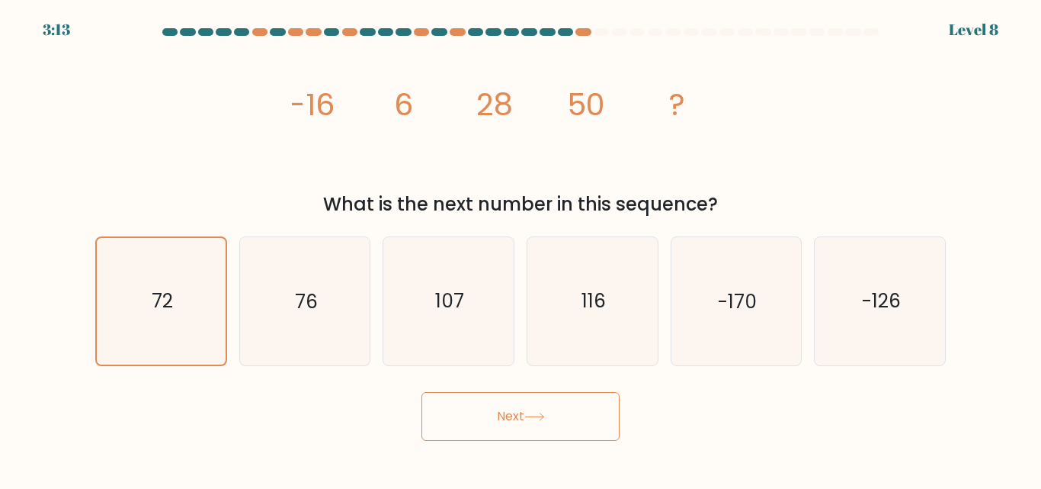
click at [541, 436] on button "Next" at bounding box center [521, 416] width 198 height 49
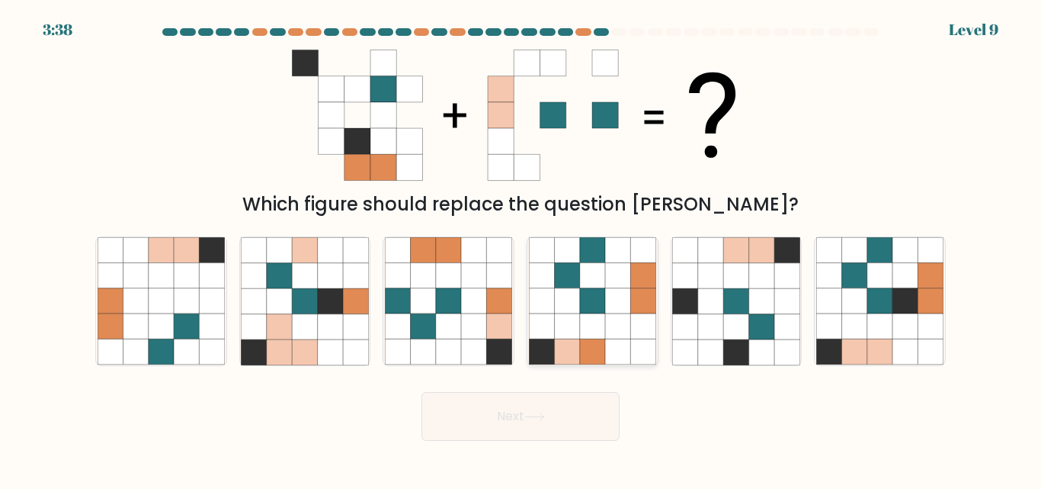
click at [592, 313] on icon at bounding box center [592, 301] width 25 height 25
click at [521, 249] on input "d." at bounding box center [521, 247] width 1 height 4
radio input "true"
click at [759, 314] on icon at bounding box center [761, 326] width 25 height 25
click at [521, 249] on input "e." at bounding box center [521, 247] width 1 height 4
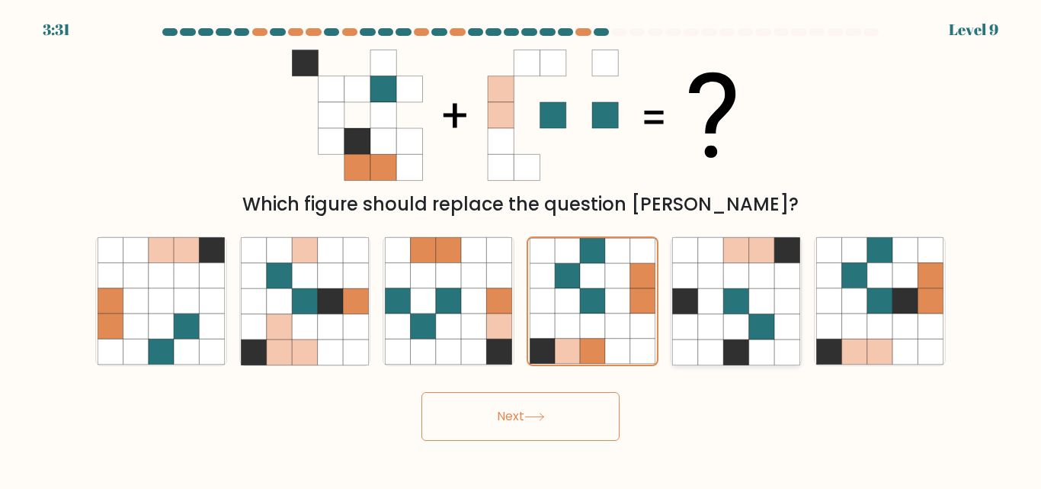
radio input "true"
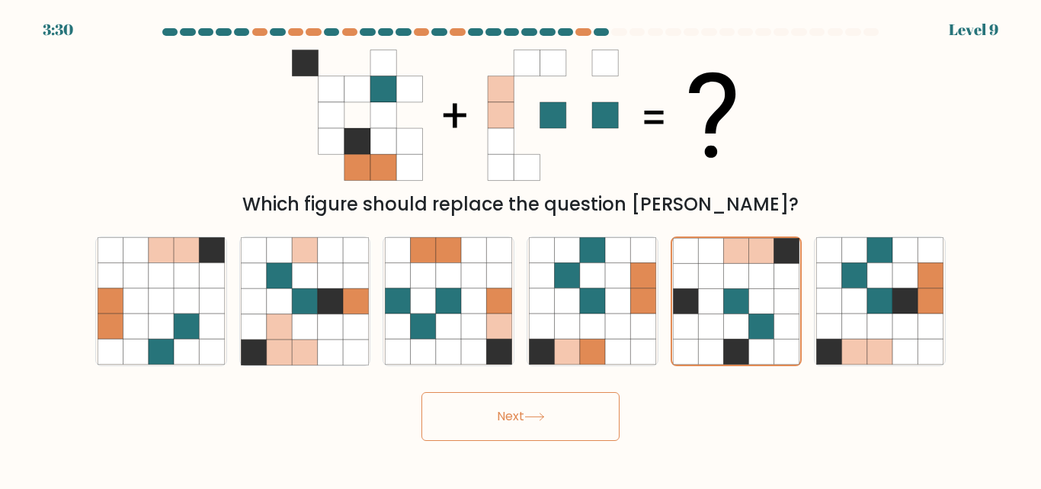
click at [587, 405] on button "Next" at bounding box center [521, 416] width 198 height 49
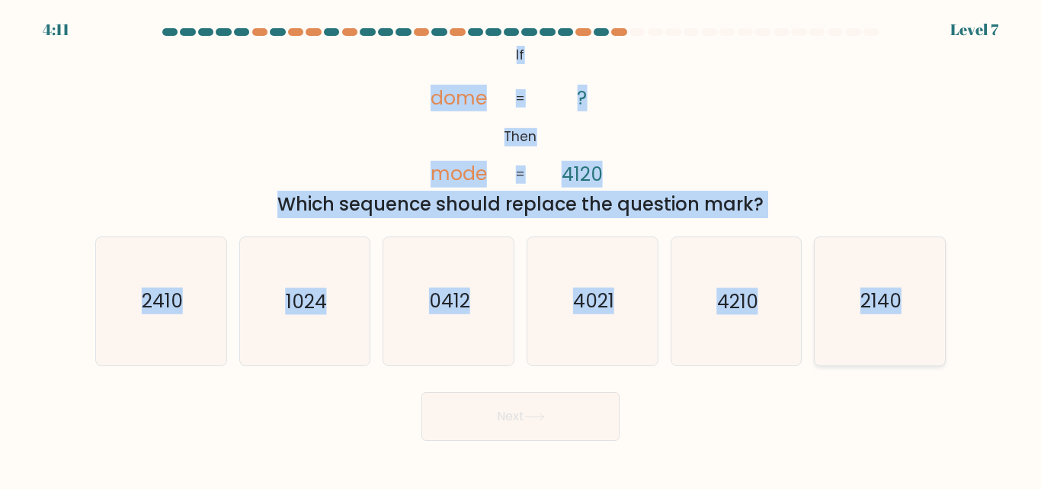
drag, startPoint x: 511, startPoint y: 52, endPoint x: 912, endPoint y: 317, distance: 480.8
click at [912, 317] on form "If ?" at bounding box center [520, 234] width 1041 height 412
copy form "If Then dome mode ? 4120 = = Which sequence should replace the question mark? a…"
click at [817, 271] on icon "2140" at bounding box center [880, 300] width 127 height 127
click at [521, 249] on input "f. 2140" at bounding box center [521, 247] width 1 height 4
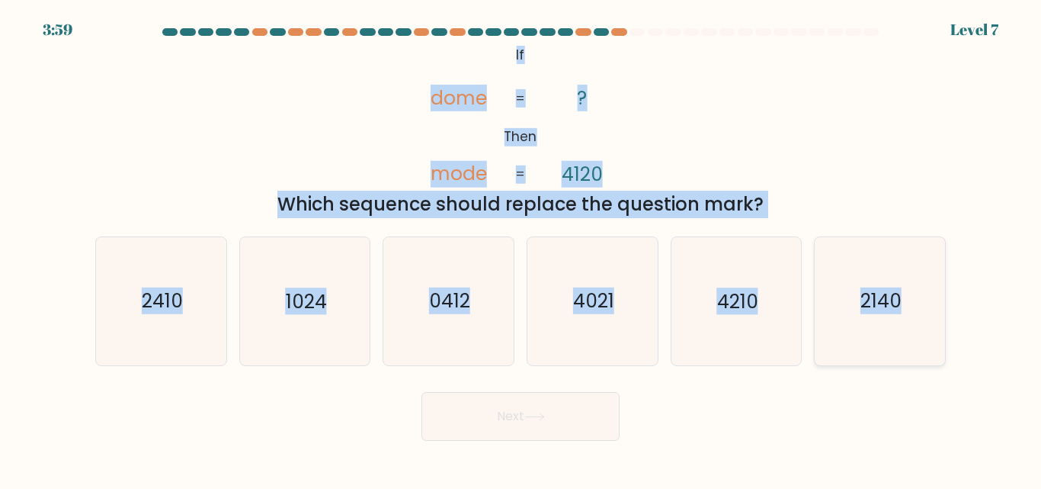
radio input "true"
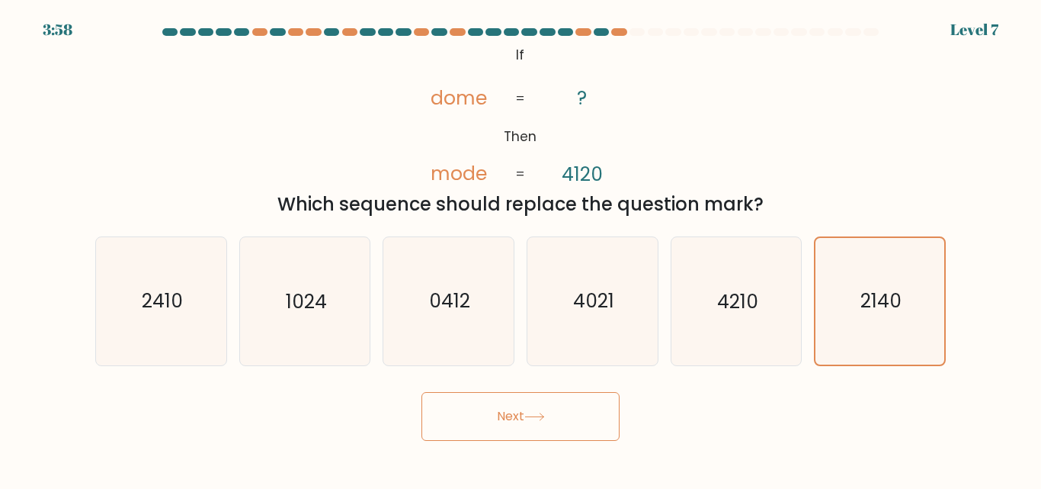
click at [561, 405] on button "Next" at bounding box center [521, 416] width 198 height 49
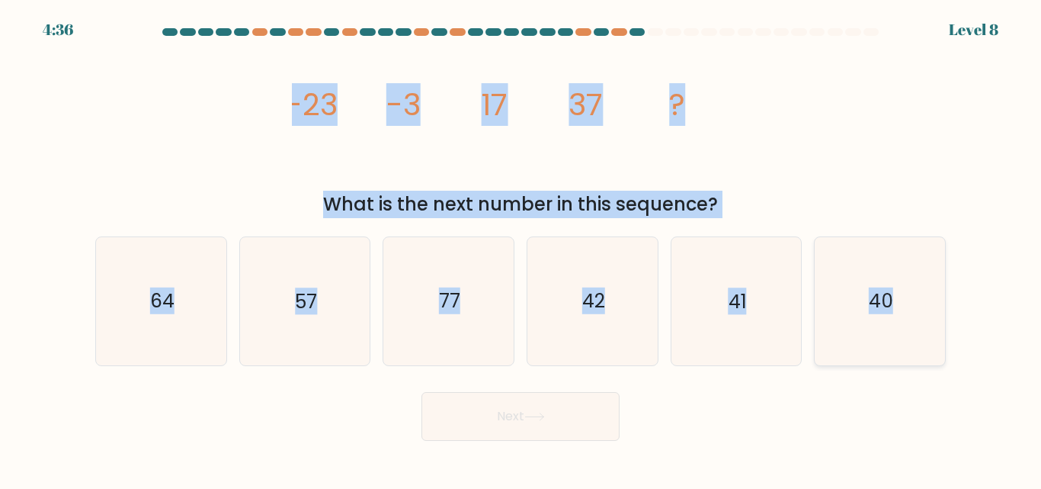
drag, startPoint x: 291, startPoint y: 96, endPoint x: 908, endPoint y: 258, distance: 637.8
click at [908, 258] on form at bounding box center [520, 234] width 1041 height 412
copy form "-23 -3 17 37 ? What is the next number in this sequence? a. 64 b. 57 c. 77 d. 4…"
click at [269, 335] on icon "57" at bounding box center [304, 300] width 127 height 127
click at [521, 249] on input "b. 57" at bounding box center [521, 247] width 1 height 4
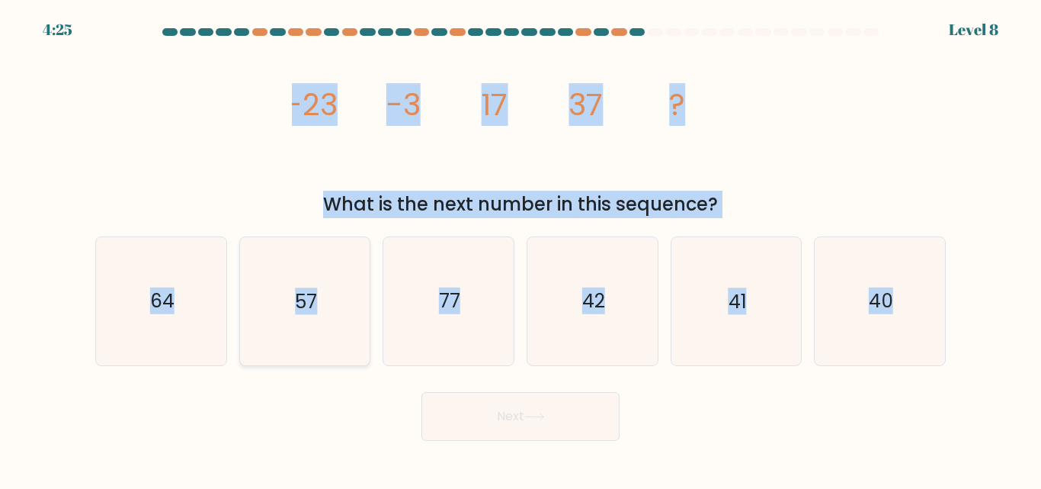
radio input "true"
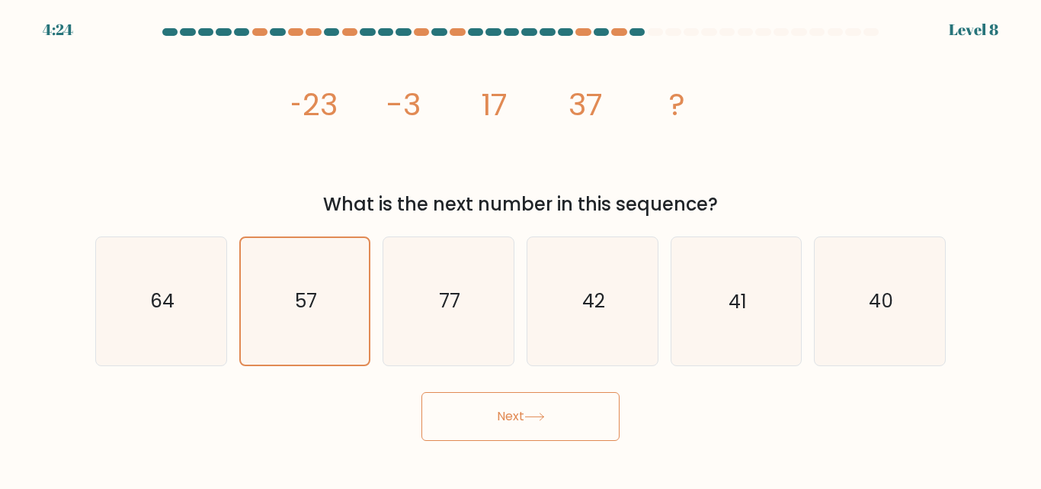
click at [483, 412] on button "Next" at bounding box center [521, 416] width 198 height 49
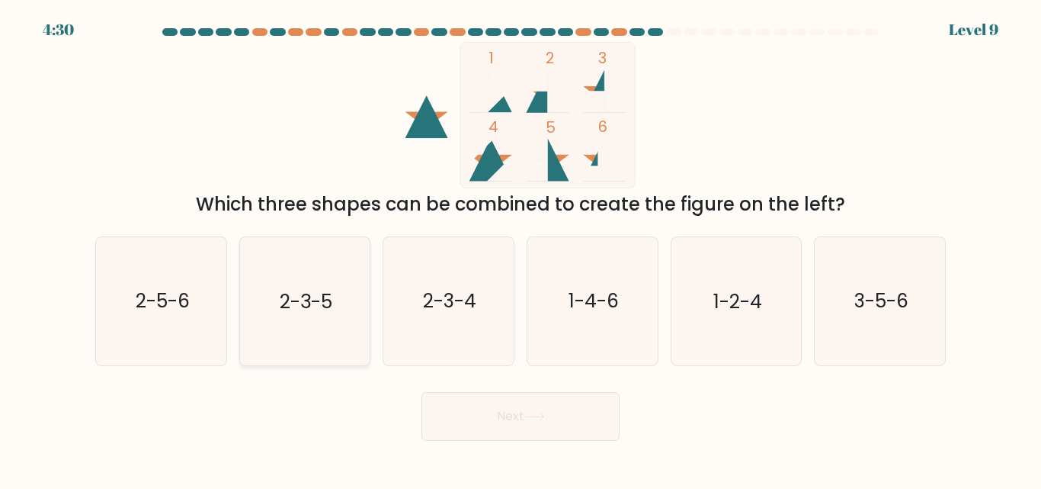
click at [293, 282] on icon "2-3-5" at bounding box center [304, 300] width 127 height 127
click at [521, 249] on input "b. 2-3-5" at bounding box center [521, 247] width 1 height 4
radio input "true"
click at [460, 394] on button "Next" at bounding box center [521, 416] width 198 height 49
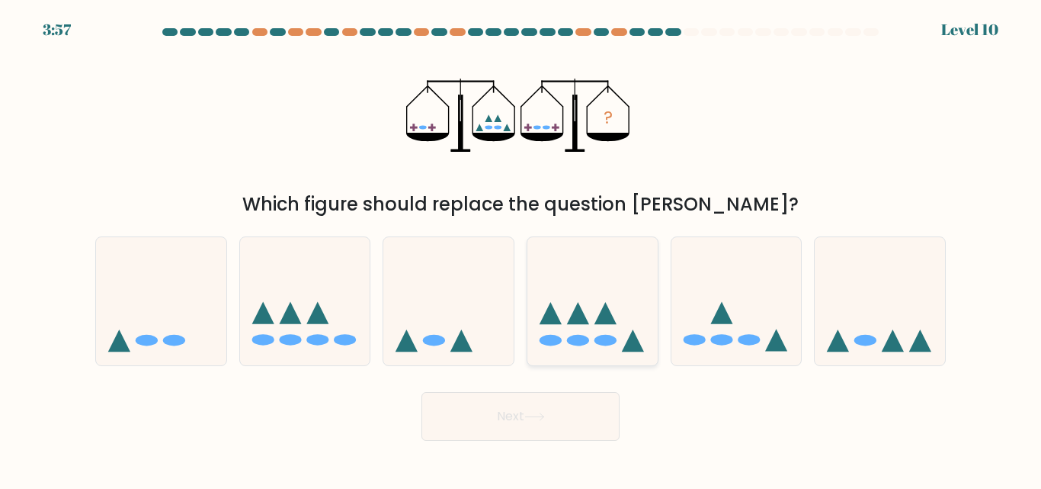
click at [582, 287] on icon at bounding box center [593, 300] width 130 height 107
click at [521, 249] on input "d." at bounding box center [521, 247] width 1 height 4
radio input "true"
click at [529, 400] on button "Next" at bounding box center [521, 416] width 198 height 49
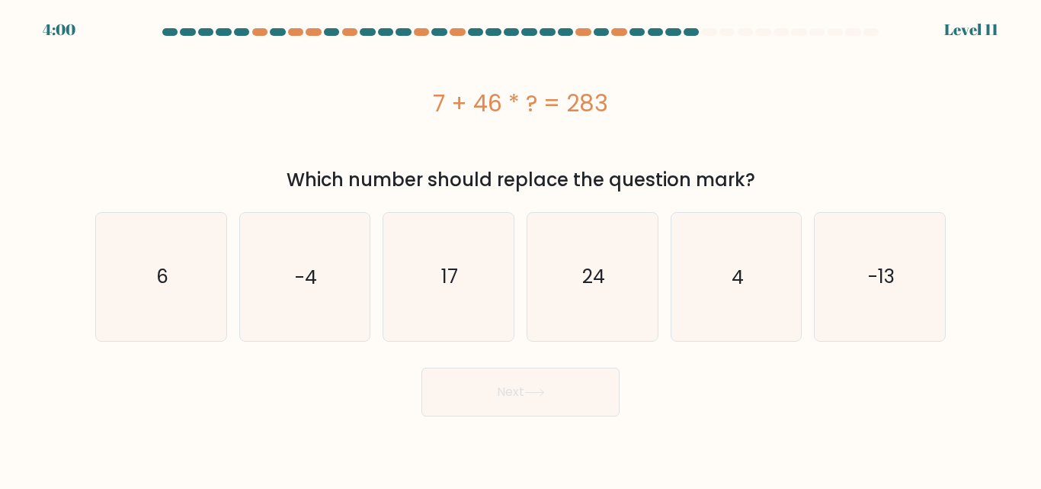
click at [430, 99] on div "7 + 46 * ? = 283" at bounding box center [520, 103] width 851 height 34
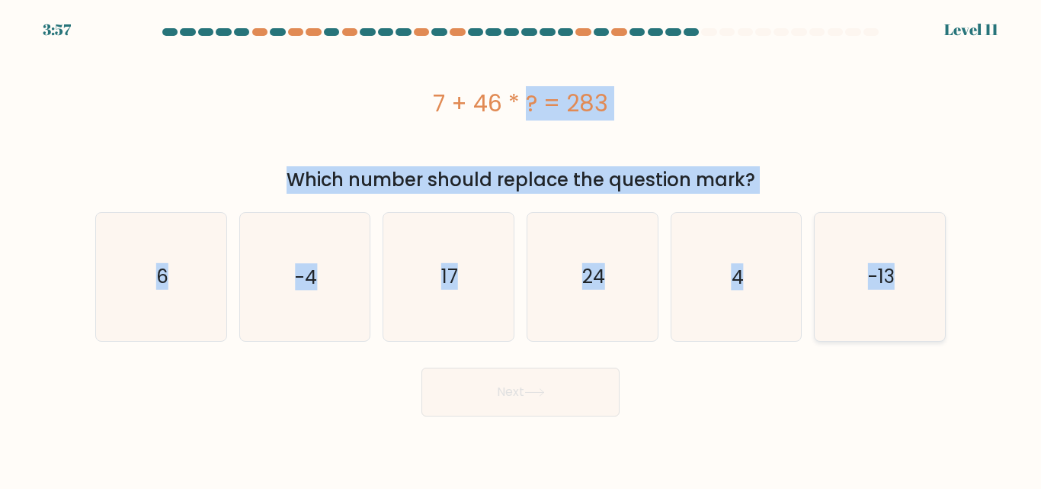
drag, startPoint x: 430, startPoint y: 99, endPoint x: 911, endPoint y: 281, distance: 514.1
click at [911, 281] on form "a. 6" at bounding box center [520, 222] width 1041 height 388
copy form "7 + 46 * ? = 283 Which number should replace the question mark? a. 6 b. -4 c. 1…"
click at [210, 294] on icon "6" at bounding box center [161, 276] width 127 height 127
click at [521, 249] on input "a. 6" at bounding box center [521, 247] width 1 height 4
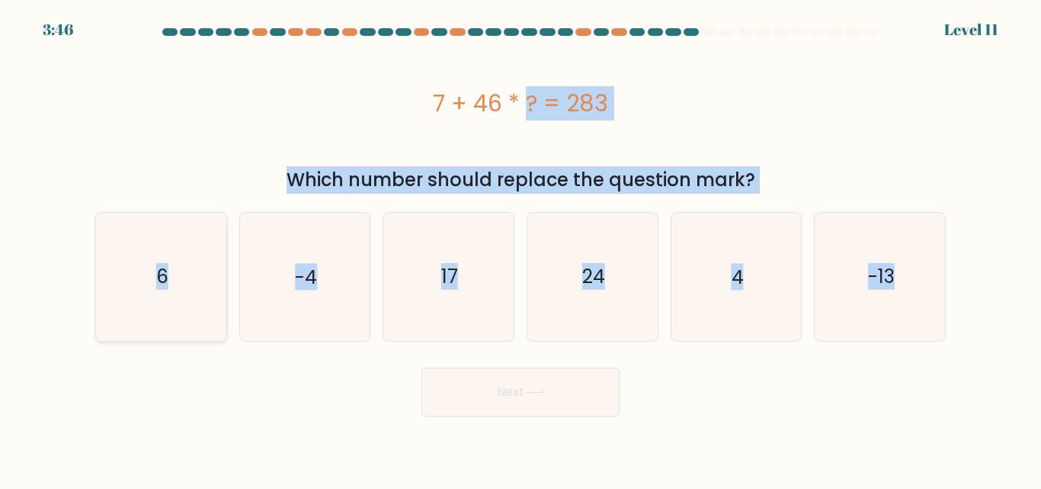
radio input "true"
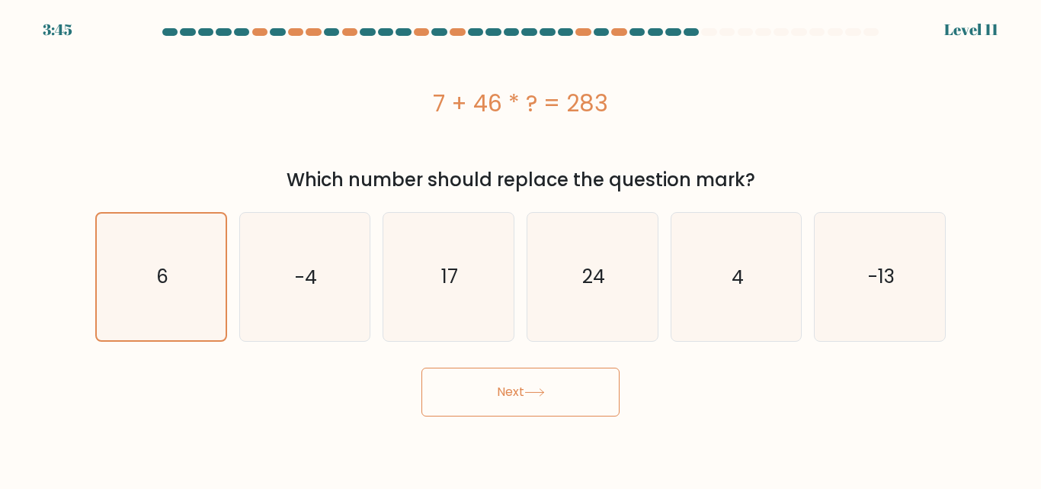
click at [483, 390] on button "Next" at bounding box center [521, 391] width 198 height 49
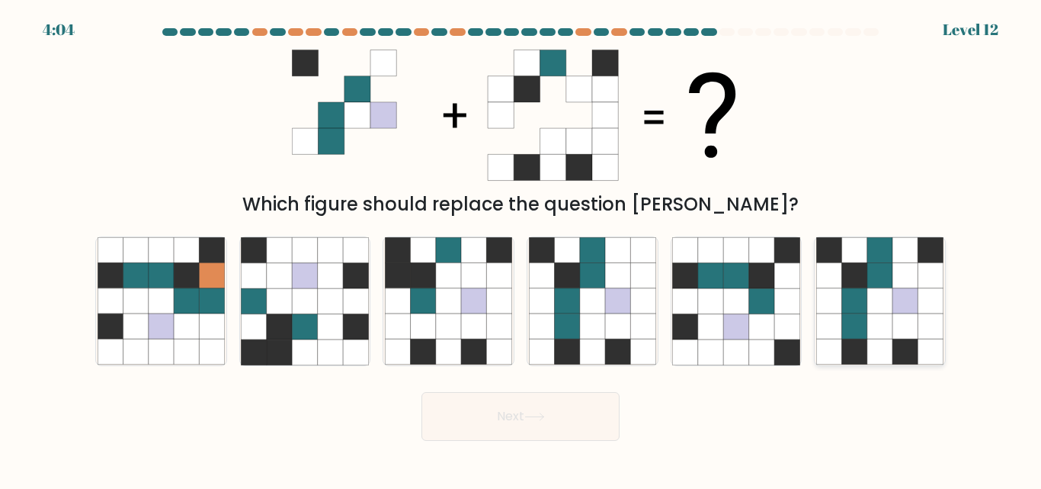
click at [859, 255] on icon at bounding box center [854, 250] width 25 height 25
click at [521, 249] on input "f." at bounding box center [521, 247] width 1 height 4
radio input "true"
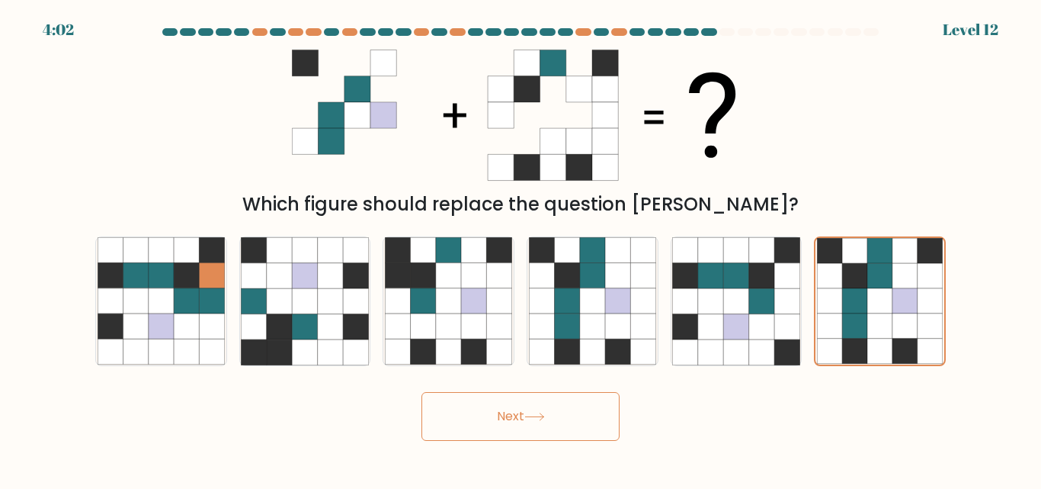
click at [506, 415] on button "Next" at bounding box center [521, 416] width 198 height 49
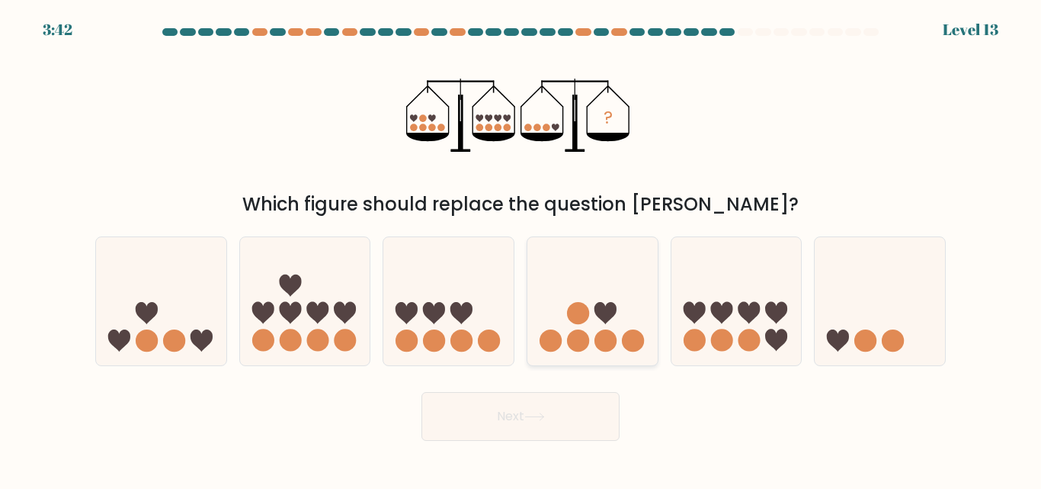
click at [603, 317] on icon at bounding box center [606, 313] width 22 height 22
click at [521, 249] on input "d." at bounding box center [521, 247] width 1 height 4
radio input "true"
click at [501, 415] on button "Next" at bounding box center [521, 416] width 198 height 49
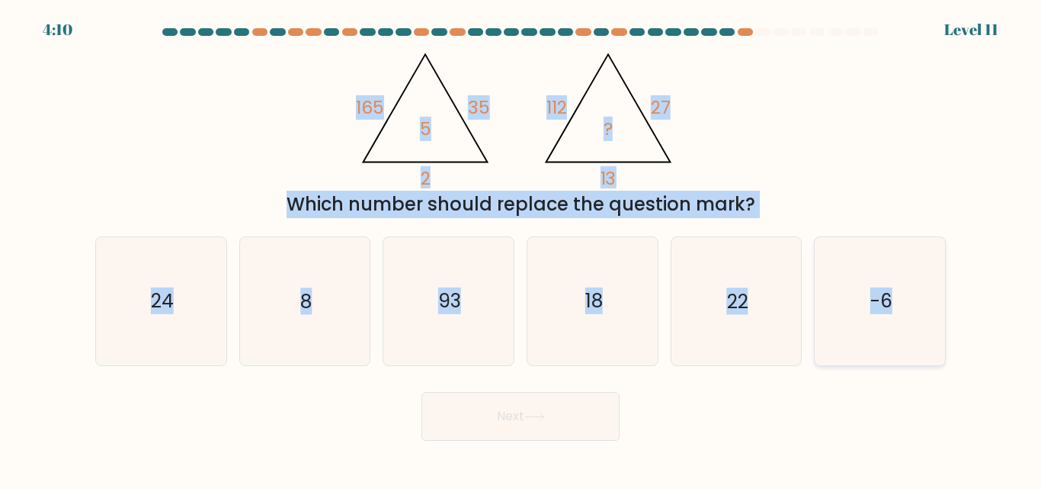
drag, startPoint x: 333, startPoint y: 94, endPoint x: 924, endPoint y: 304, distance: 627.2
click at [924, 304] on form at bounding box center [520, 234] width 1041 height 412
copy form "165 35 2 5 @import url('https://fonts.googleapis.com/css?family=Abril+Fatface:4…"
click at [803, 125] on div "@import url('https://fonts.googleapis.com/css?family=Abril+Fatface:400,100,100i…" at bounding box center [520, 130] width 869 height 176
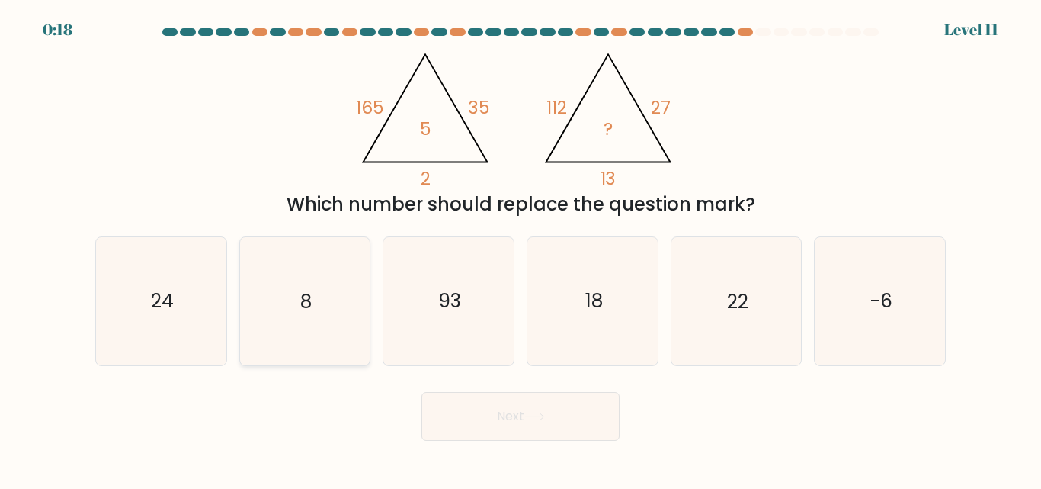
click at [321, 304] on icon "8" at bounding box center [304, 300] width 127 height 127
click at [521, 249] on input "b. 8" at bounding box center [521, 247] width 1 height 4
radio input "true"
click at [466, 425] on button "Next" at bounding box center [521, 416] width 198 height 49
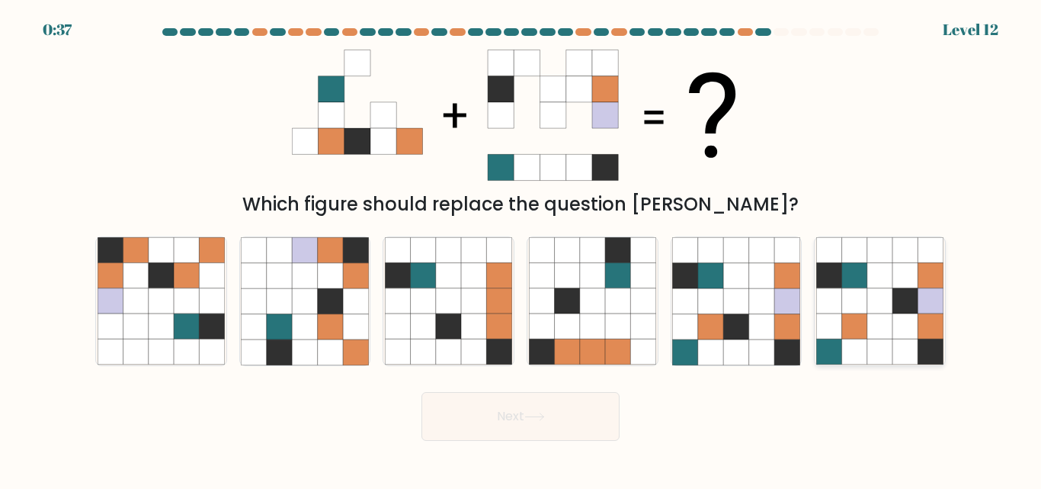
click at [858, 326] on icon at bounding box center [854, 326] width 25 height 25
click at [521, 249] on input "f." at bounding box center [521, 247] width 1 height 4
radio input "true"
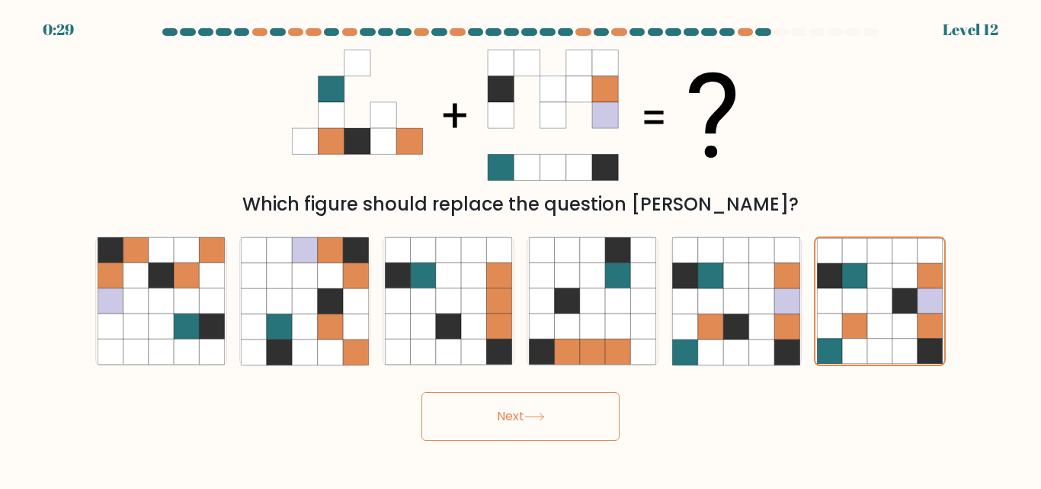
click at [498, 414] on button "Next" at bounding box center [521, 416] width 198 height 49
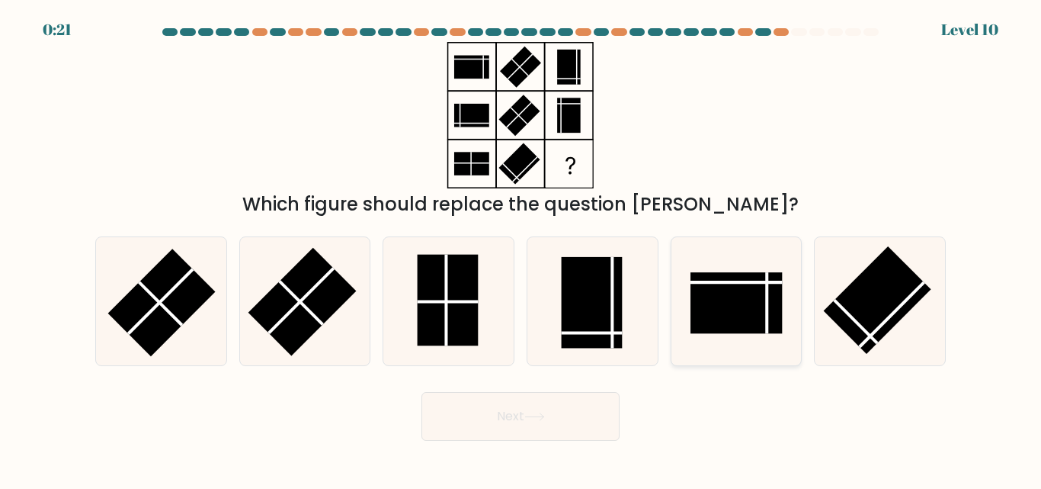
click at [698, 326] on rect at bounding box center [736, 302] width 91 height 61
click at [521, 249] on input "e." at bounding box center [521, 247] width 1 height 4
radio input "true"
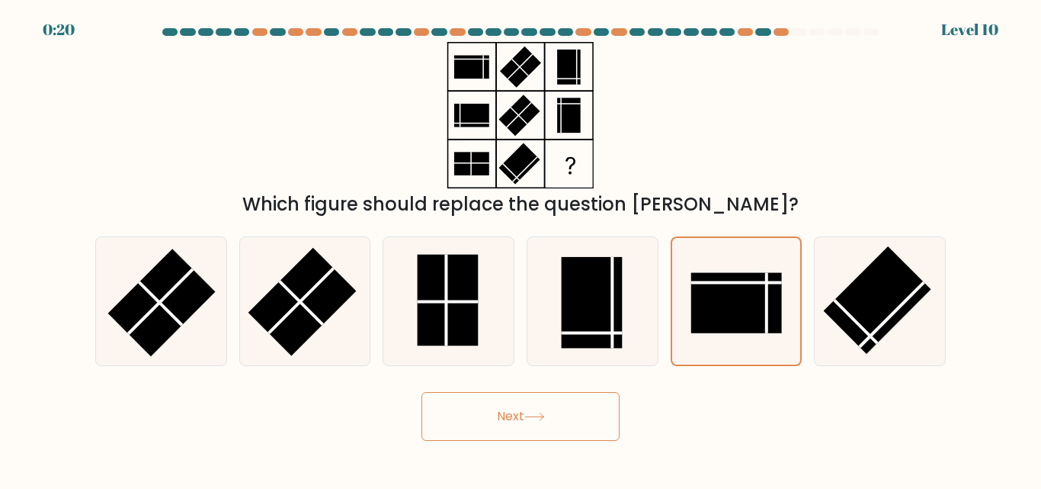
click at [573, 419] on button "Next" at bounding box center [521, 416] width 198 height 49
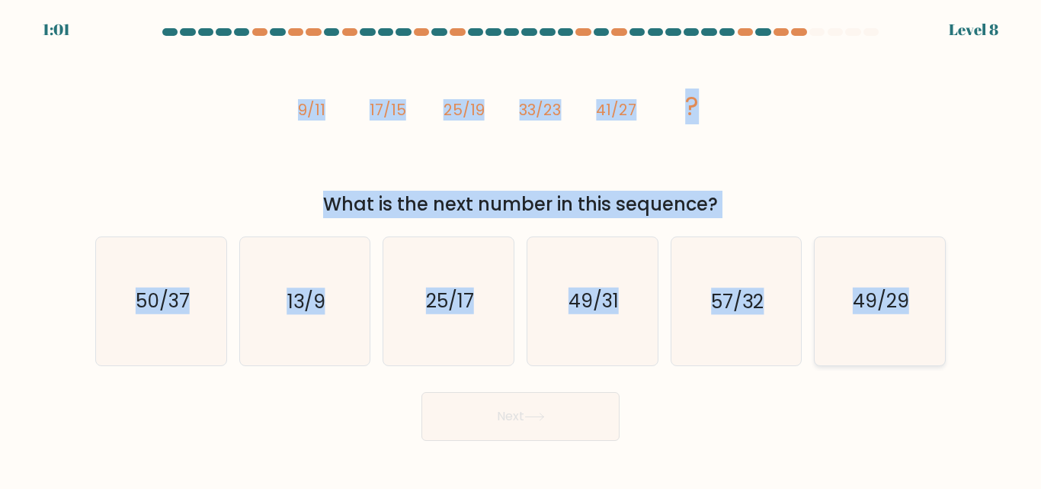
drag, startPoint x: 290, startPoint y: 91, endPoint x: 925, endPoint y: 277, distance: 661.5
click at [925, 277] on form at bounding box center [520, 234] width 1041 height 412
click at [541, 274] on icon "49/31" at bounding box center [592, 300] width 127 height 127
click at [521, 249] on input "d. 49/31" at bounding box center [521, 247] width 1 height 4
radio input "true"
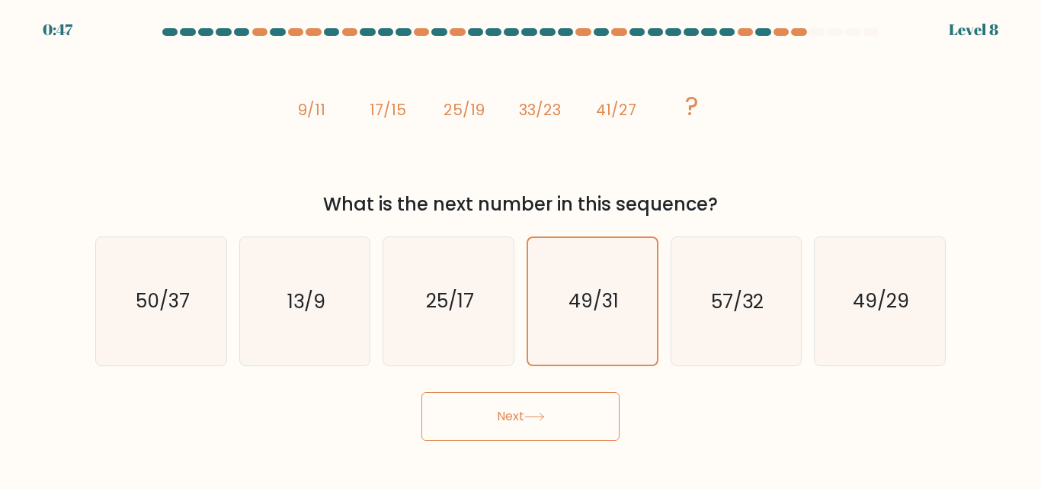
click at [462, 423] on button "Next" at bounding box center [521, 416] width 198 height 49
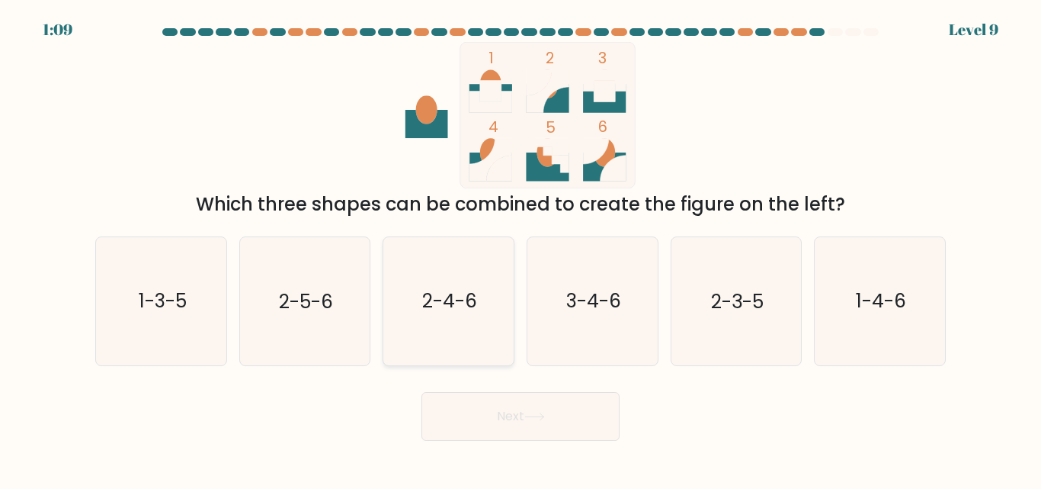
click at [445, 300] on text "2-4-6" at bounding box center [449, 301] width 55 height 27
click at [521, 249] on input "c. 2-4-6" at bounding box center [521, 247] width 1 height 4
radio input "true"
click at [505, 409] on button "Next" at bounding box center [521, 416] width 198 height 49
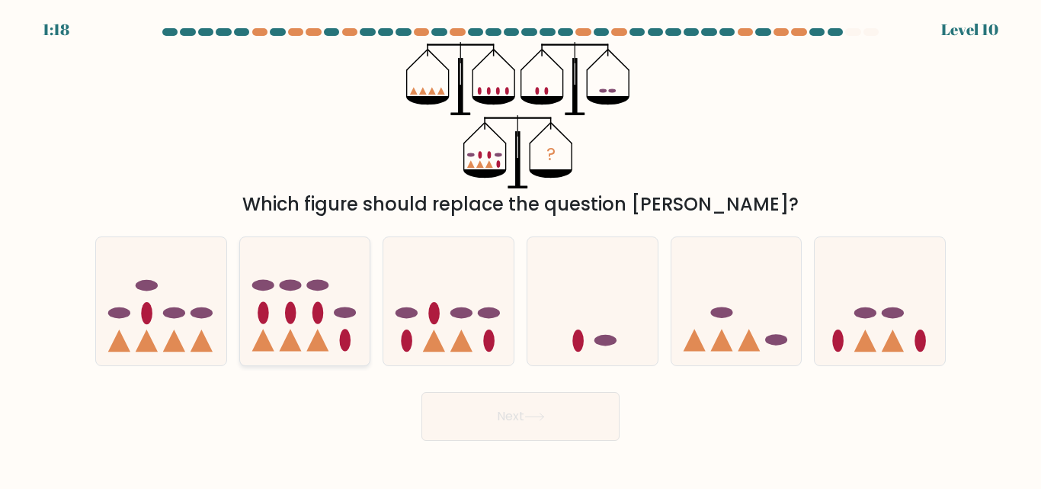
click at [306, 310] on icon at bounding box center [305, 300] width 130 height 107
click at [521, 249] on input "b." at bounding box center [521, 247] width 1 height 4
radio input "true"
click at [510, 422] on button "Next" at bounding box center [521, 416] width 198 height 49
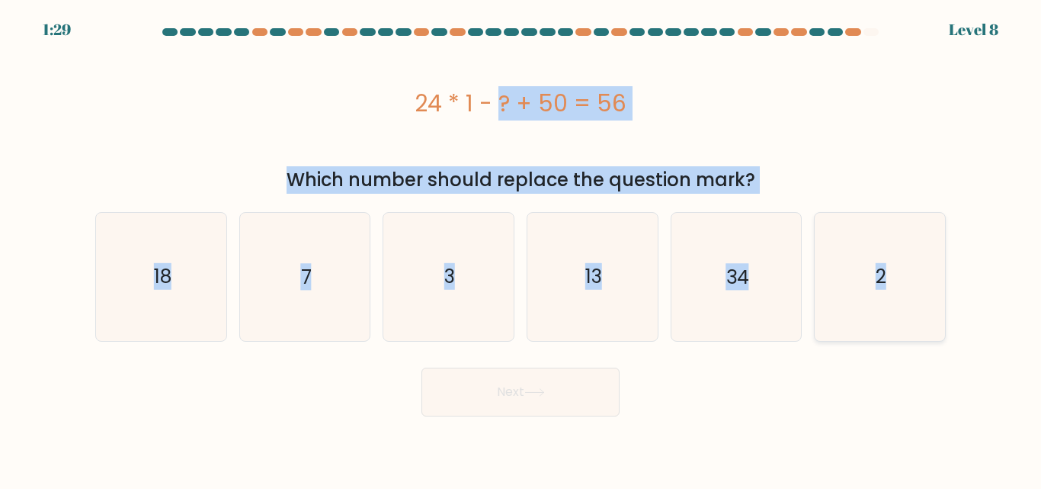
drag, startPoint x: 418, startPoint y: 107, endPoint x: 925, endPoint y: 264, distance: 530.5
click at [925, 264] on form "a. 7" at bounding box center [520, 222] width 1041 height 388
click at [168, 259] on icon "18" at bounding box center [161, 276] width 127 height 127
click at [521, 249] on input "a. 18" at bounding box center [521, 247] width 1 height 4
radio input "true"
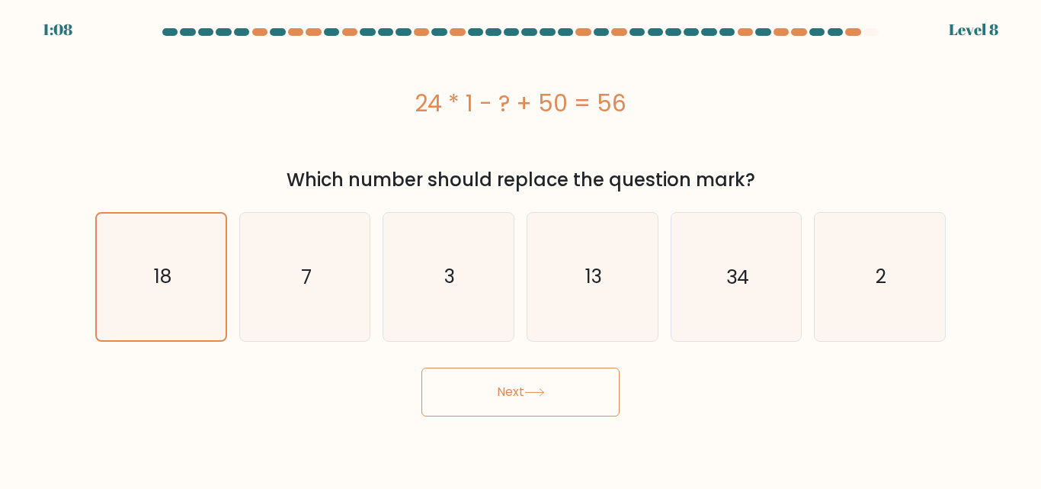
click at [536, 383] on button "Next" at bounding box center [521, 391] width 198 height 49
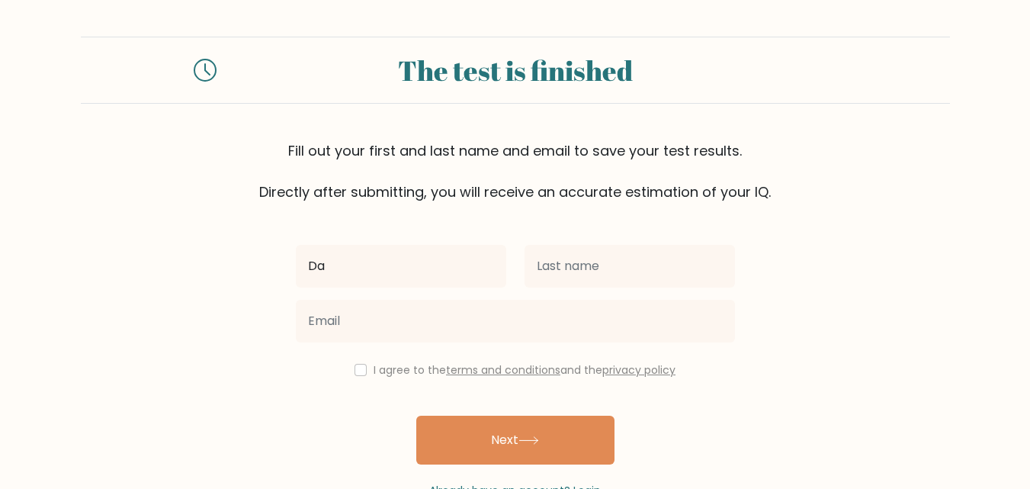
type input "D"
type input "[PERSON_NAME]"
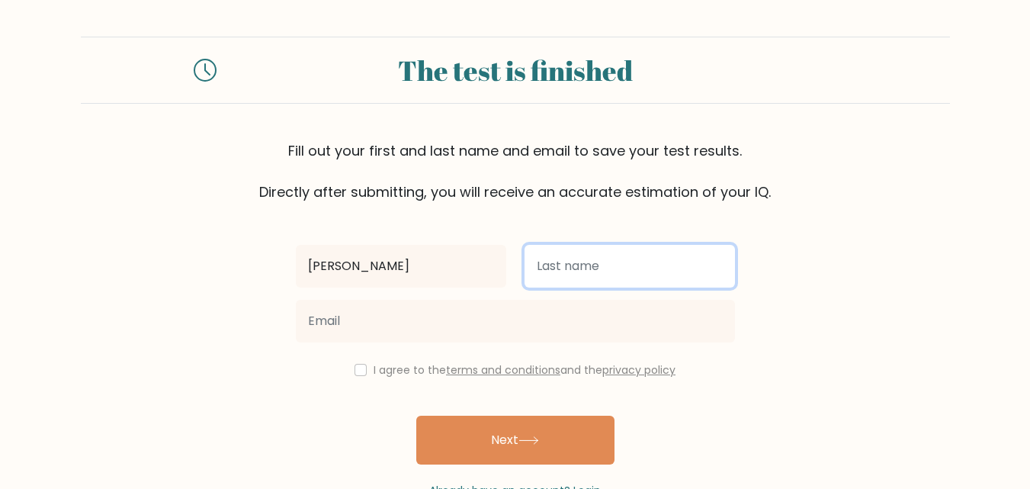
type input "C"
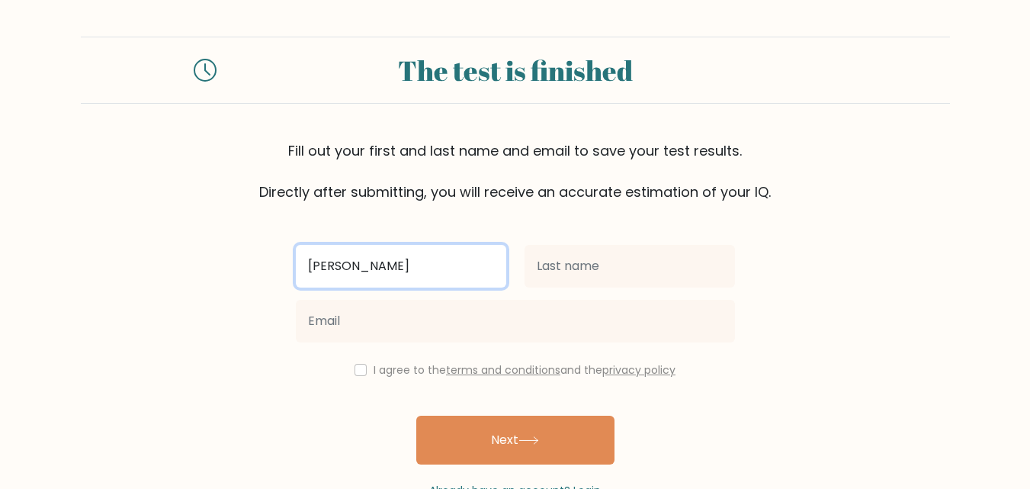
click at [409, 255] on input "[PERSON_NAME]" at bounding box center [401, 266] width 210 height 43
type input "Abegail"
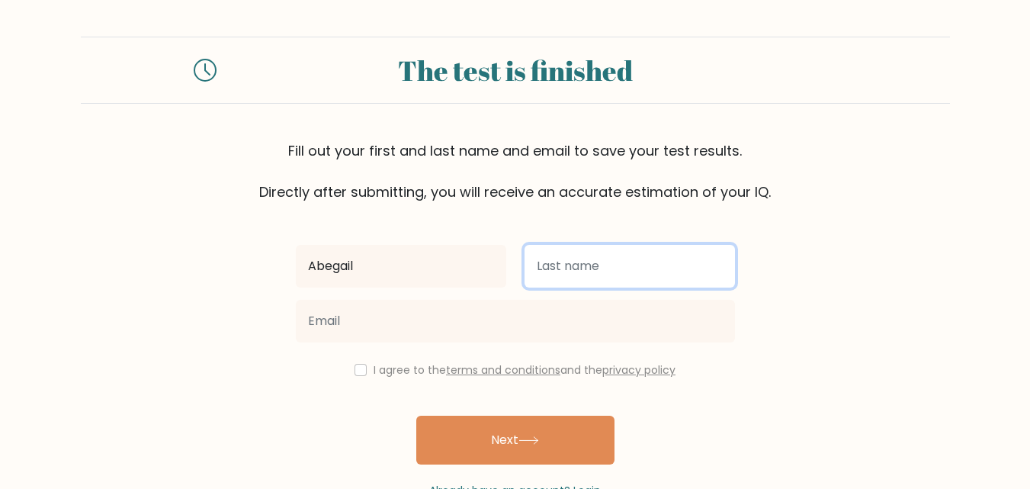
click at [567, 265] on input "text" at bounding box center [630, 266] width 210 height 43
type input "Tejamo"
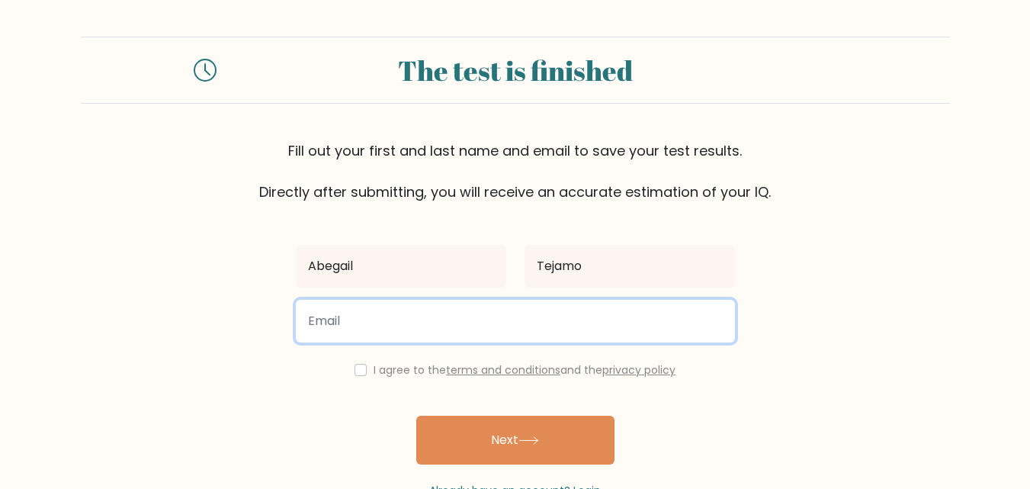
type input "a"
type input "[EMAIL_ADDRESS][DOMAIN_NAME]"
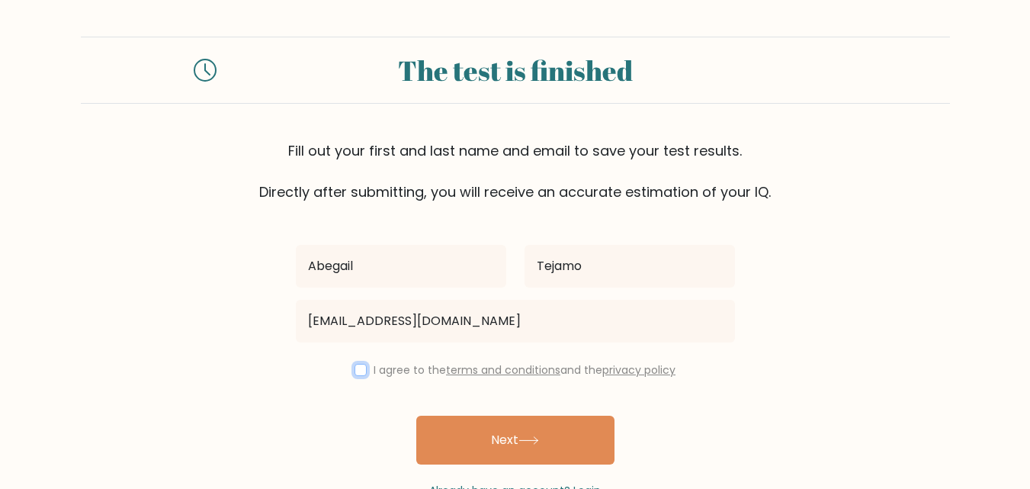
click at [355, 372] on input "checkbox" at bounding box center [361, 370] width 12 height 12
checkbox input "true"
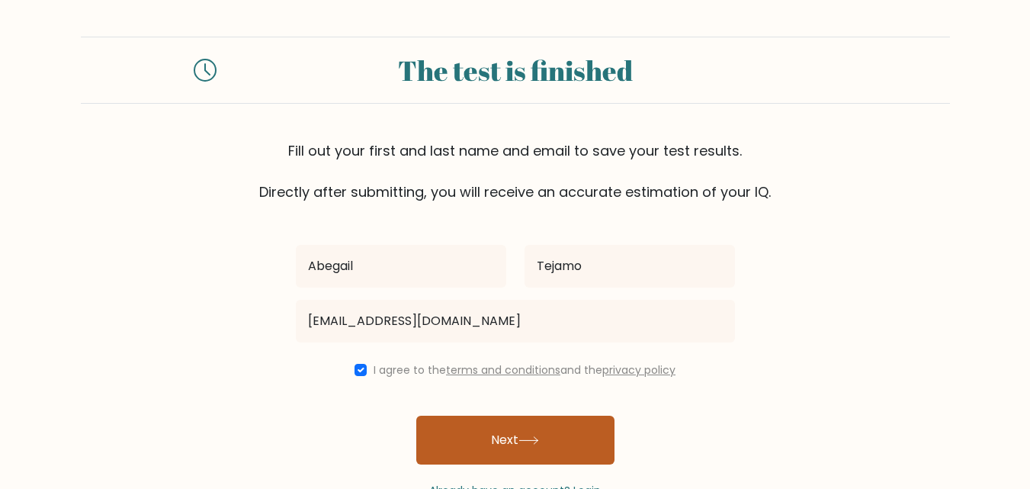
click at [459, 432] on button "Next" at bounding box center [515, 439] width 198 height 49
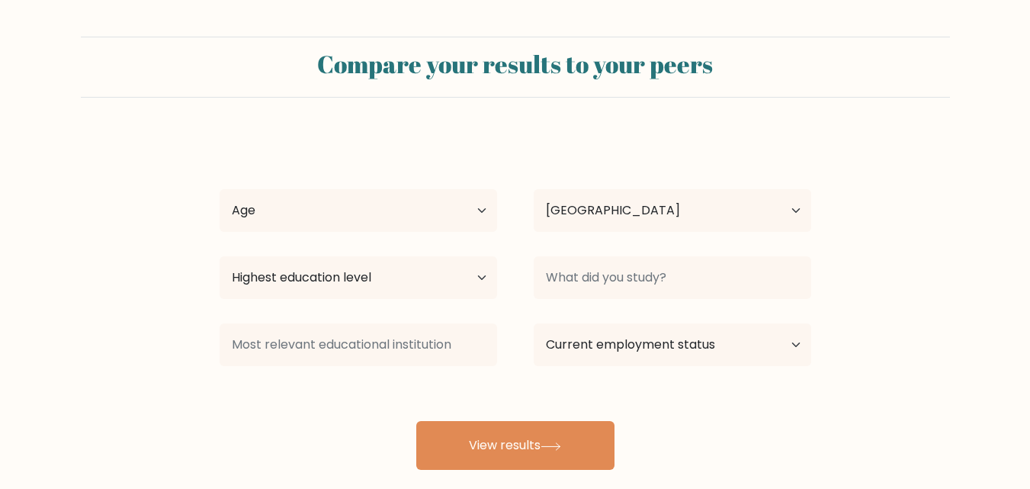
select select "PH"
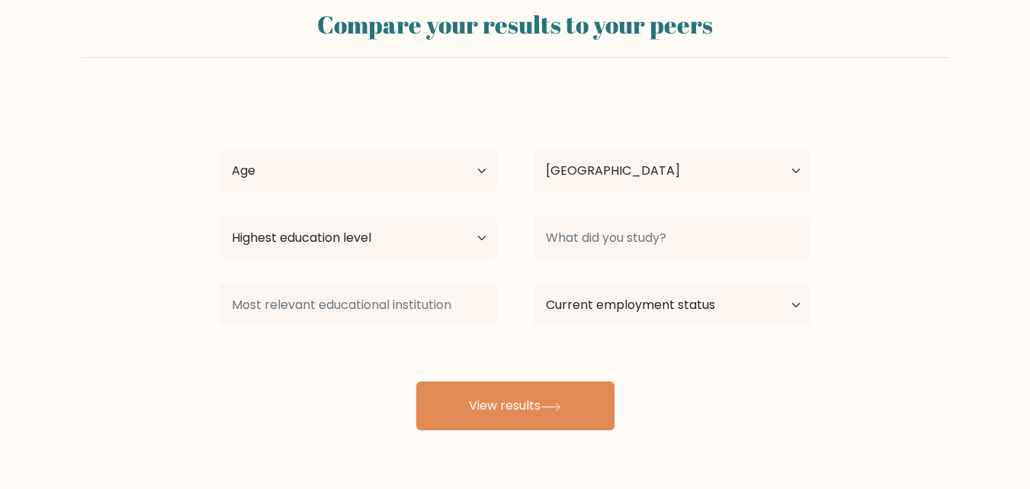
scroll to position [89, 0]
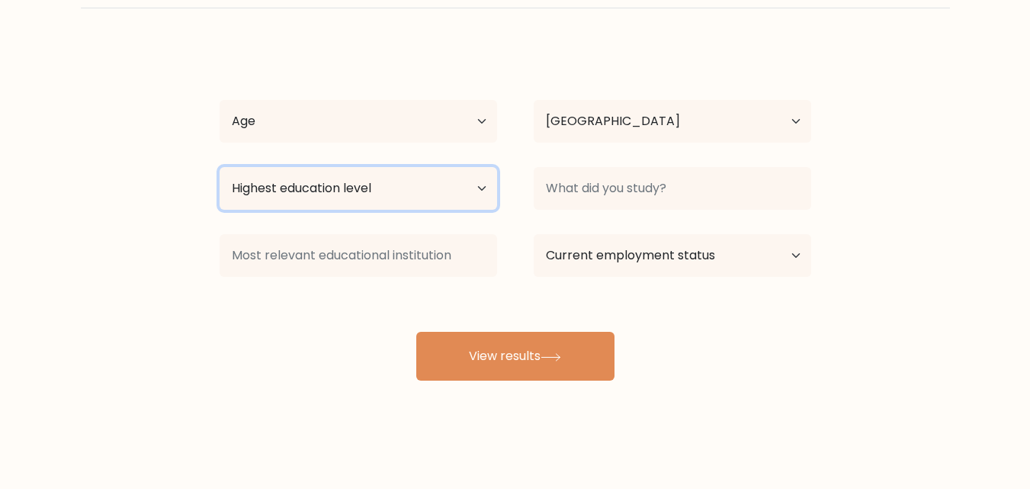
click at [446, 182] on select "Highest education level No schooling Primary Lower Secondary Upper Secondary Oc…" at bounding box center [359, 188] width 278 height 43
select select "bachelors_degree"
click at [220, 167] on select "Highest education level No schooling Primary Lower Secondary Upper Secondary Oc…" at bounding box center [359, 188] width 278 height 43
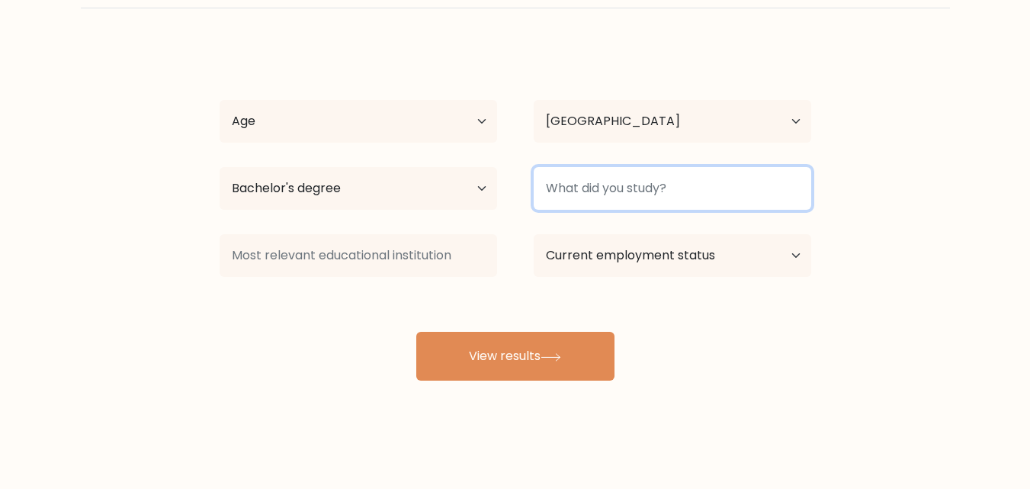
click at [567, 194] on input at bounding box center [673, 188] width 278 height 43
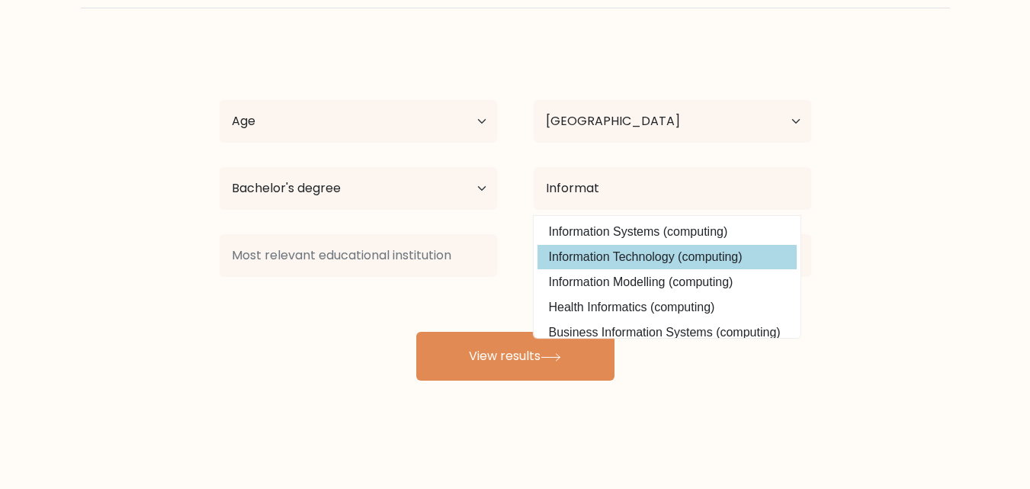
click at [615, 253] on option "Information Technology (computing)" at bounding box center [666, 257] width 259 height 24
type input "Information Technology"
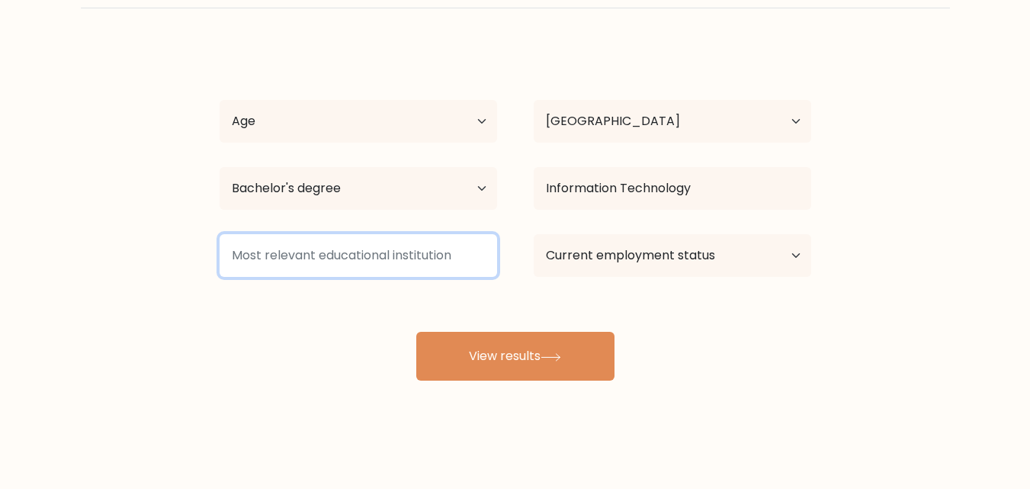
click at [392, 262] on input at bounding box center [359, 255] width 278 height 43
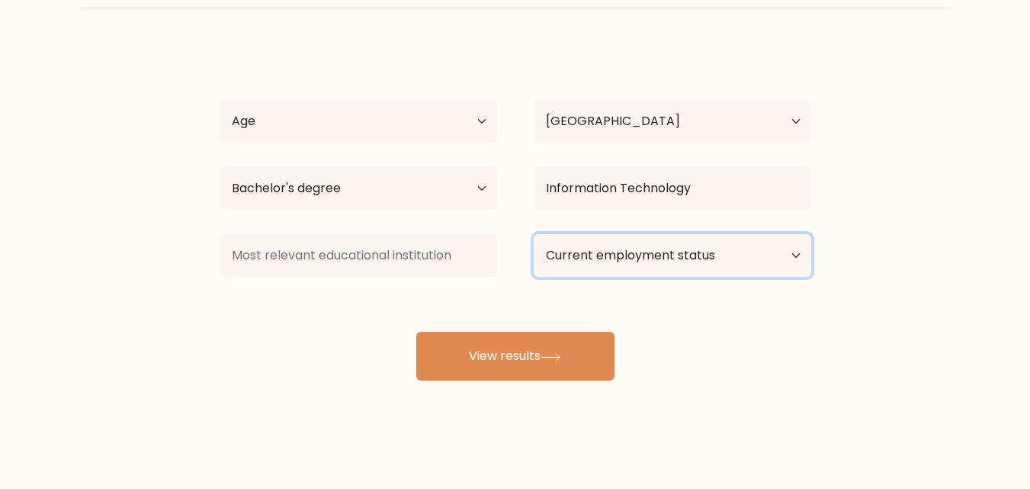
click at [598, 265] on select "Current employment status Employed Student Retired Other / prefer not to answer" at bounding box center [673, 255] width 278 height 43
select select "other"
click at [534, 234] on select "Current employment status Employed Student Retired Other / prefer not to answer" at bounding box center [673, 255] width 278 height 43
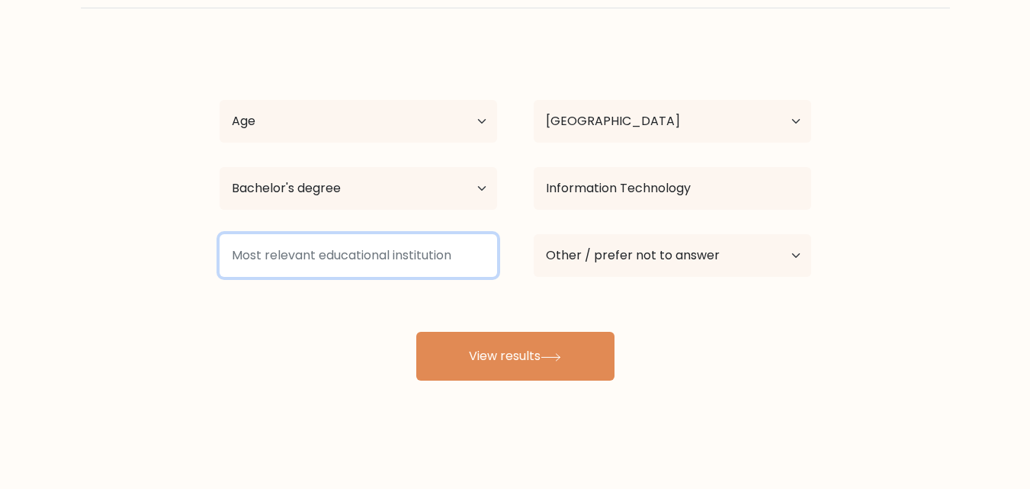
click at [425, 259] on input at bounding box center [359, 255] width 278 height 43
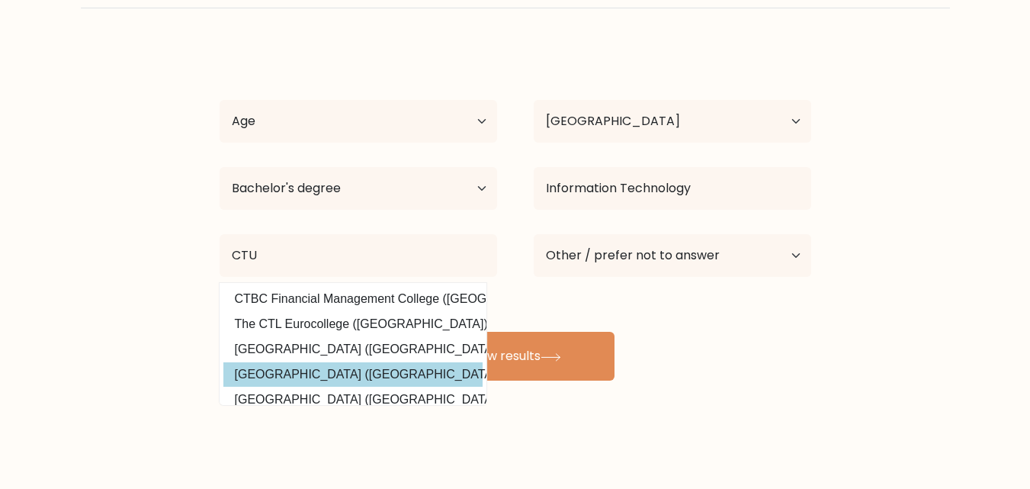
click at [344, 363] on option "Cebu Technological University (Philippines)" at bounding box center [352, 374] width 259 height 24
type input "[GEOGRAPHIC_DATA]"
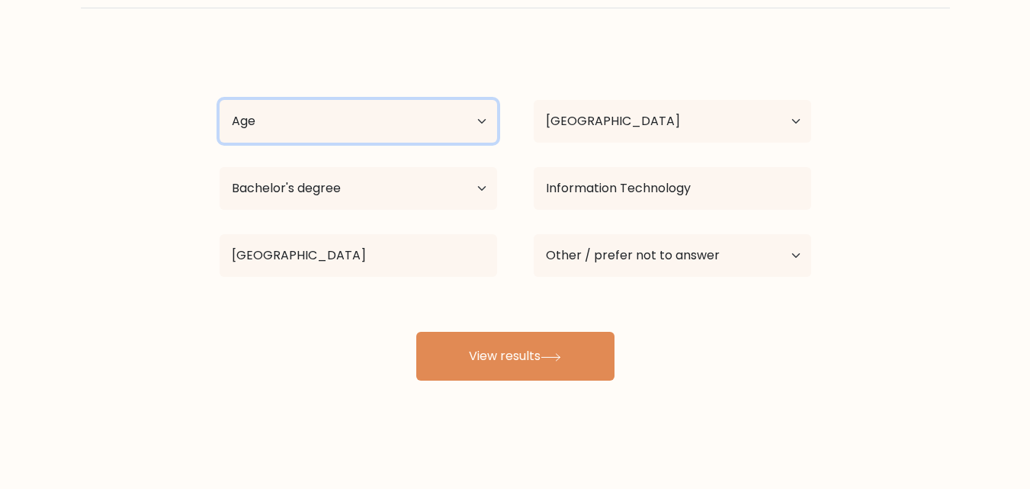
click at [458, 114] on select "Age Under 18 years old 18-24 years old 25-34 years old 35-44 years old 45-54 ye…" at bounding box center [359, 121] width 278 height 43
select select "18_24"
click at [220, 100] on select "Age Under 18 years old 18-24 years old 25-34 years old 35-44 years old 45-54 ye…" at bounding box center [359, 121] width 278 height 43
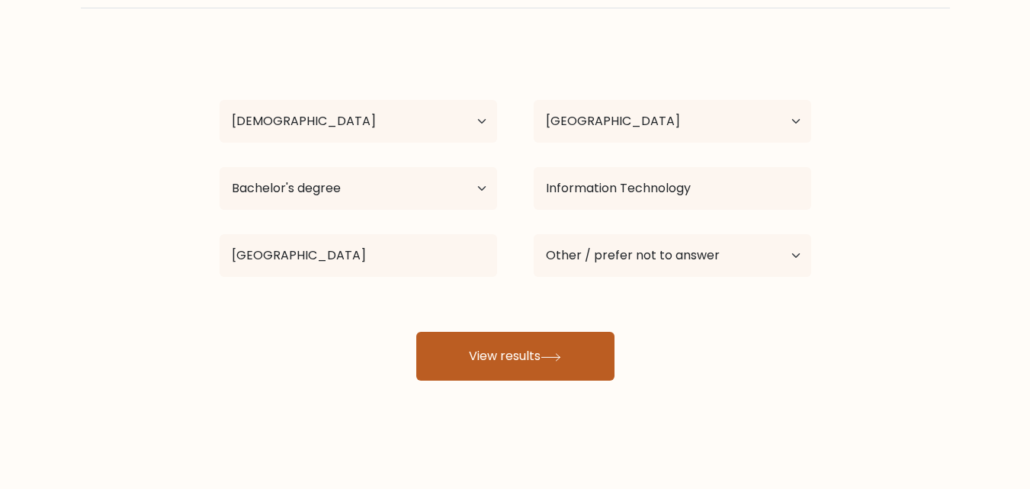
click at [461, 357] on button "View results" at bounding box center [515, 356] width 198 height 49
